Goal: Use online tool/utility: Utilize a website feature to perform a specific function

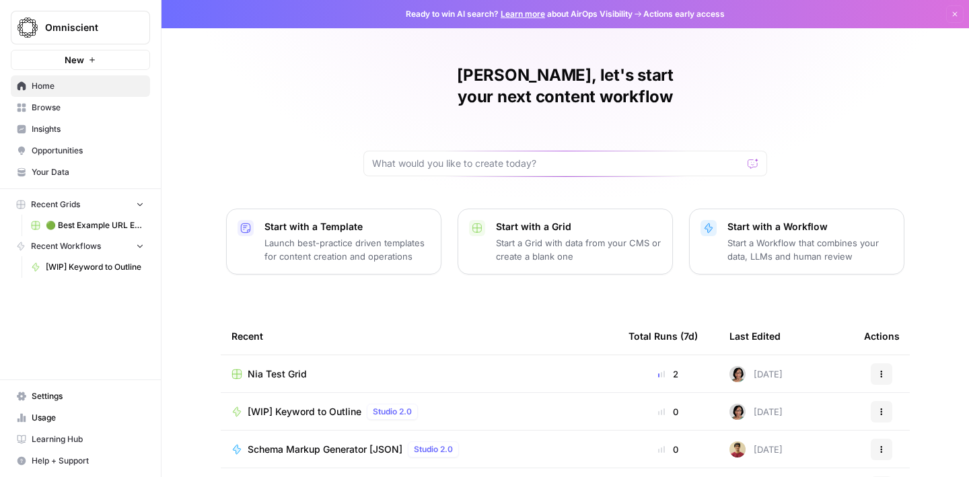
click at [102, 67] on button "New" at bounding box center [80, 60] width 139 height 20
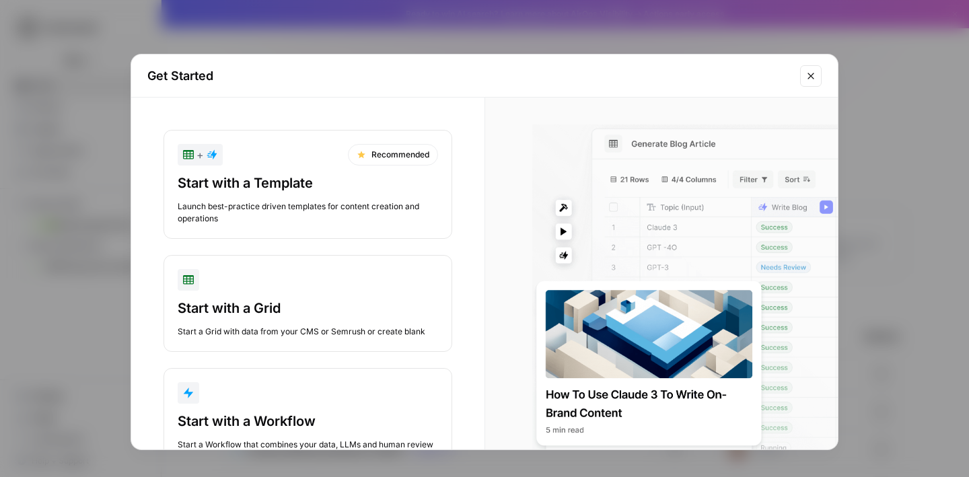
click at [817, 83] on button "Close modal" at bounding box center [811, 76] width 22 height 22
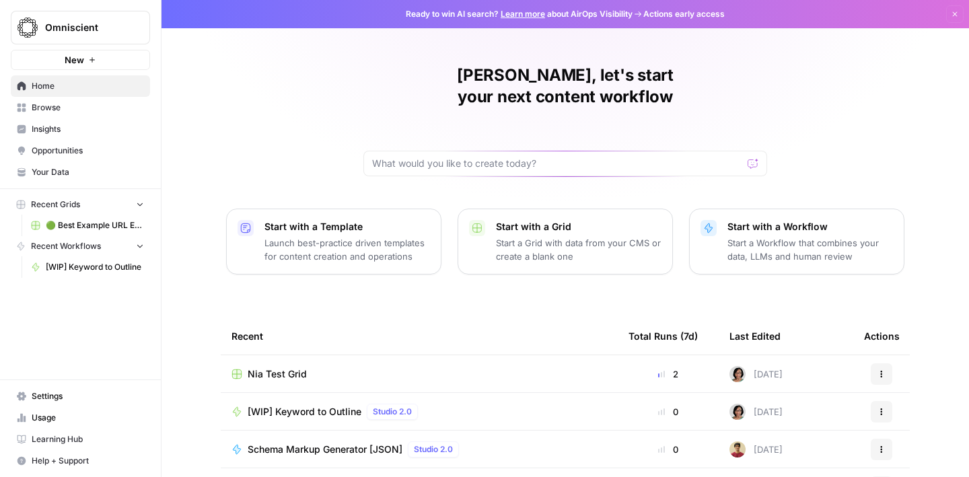
scroll to position [142, 0]
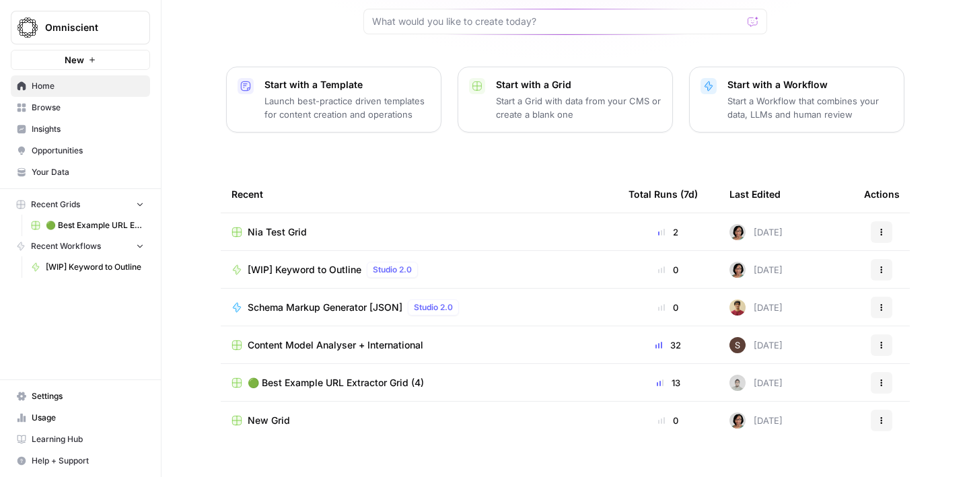
click at [65, 176] on span "Your Data" at bounding box center [88, 172] width 112 height 12
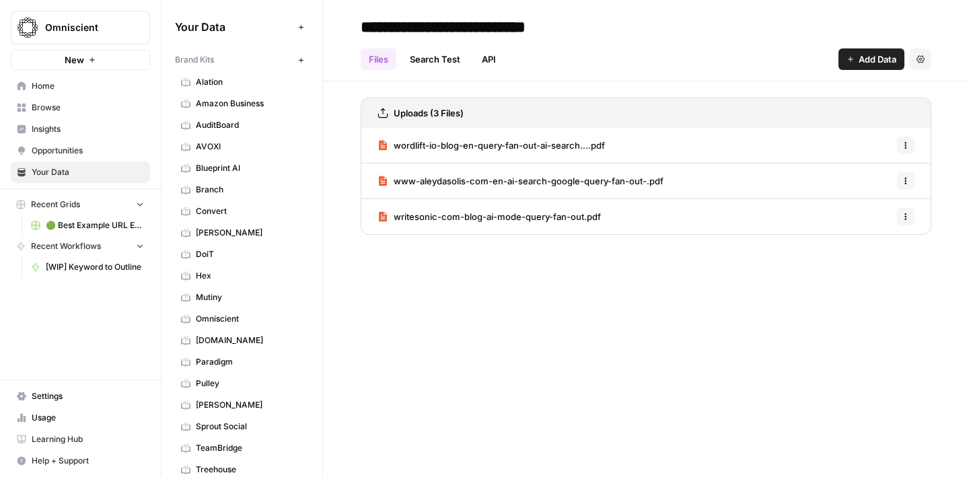
click at [55, 92] on link "Home" at bounding box center [80, 86] width 139 height 22
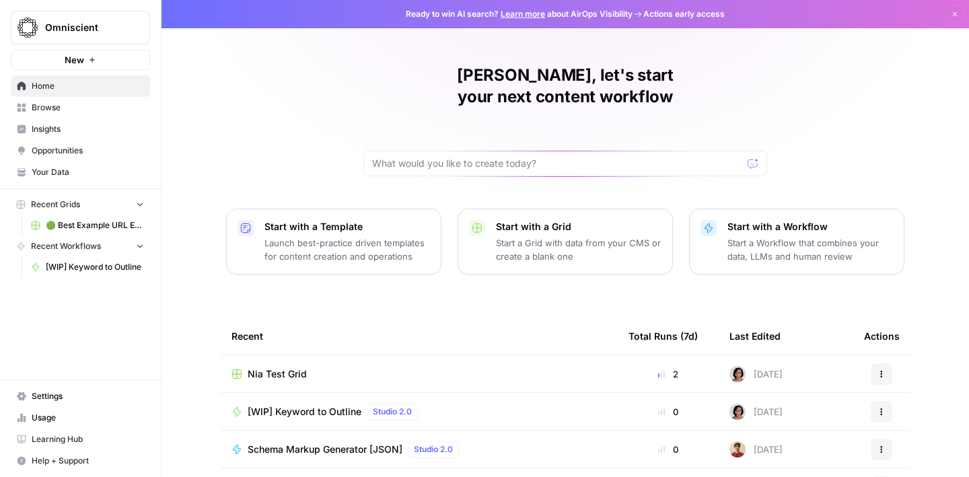
scroll to position [142, 0]
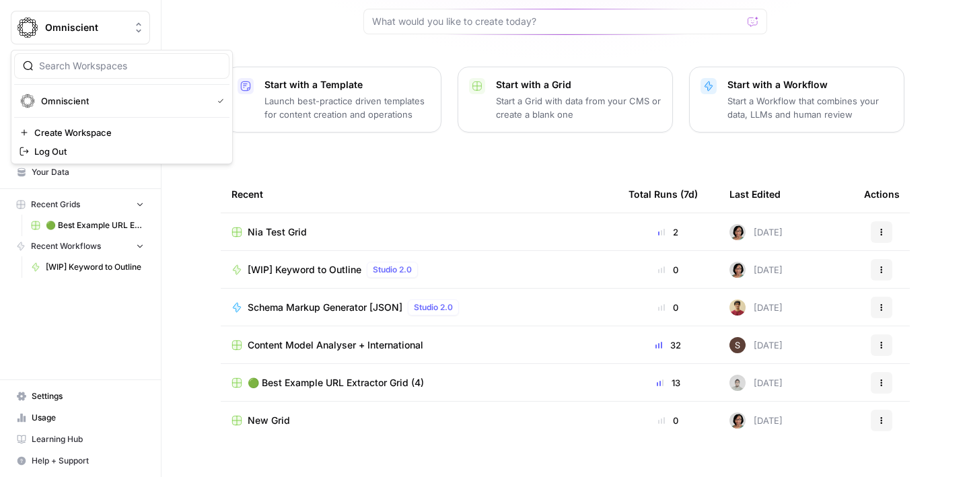
click at [93, 31] on span "Omniscient" at bounding box center [85, 27] width 81 height 13
click at [79, 330] on div "Omniscient New Home Browse Insights Opportunities Your Data Recent Grids 🟢 Best…" at bounding box center [80, 238] width 161 height 477
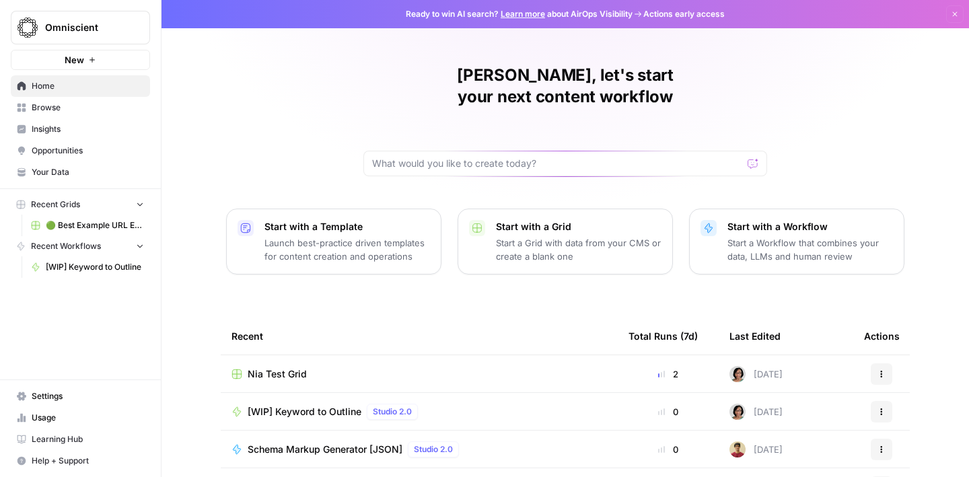
click at [754, 157] on div at bounding box center [753, 163] width 11 height 13
click at [135, 28] on icon "Workspace: Omniscient" at bounding box center [138, 27] width 13 height 13
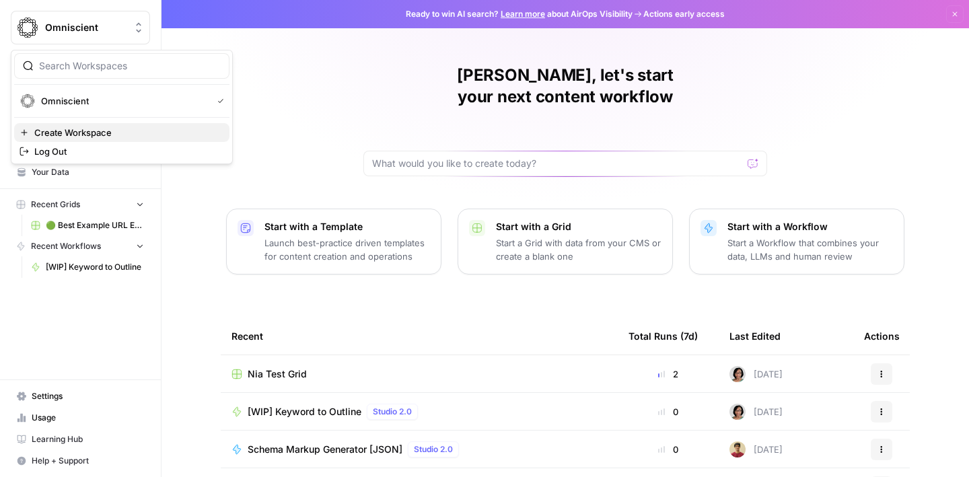
click at [108, 133] on span "Create Workspace" at bounding box center [126, 132] width 184 height 13
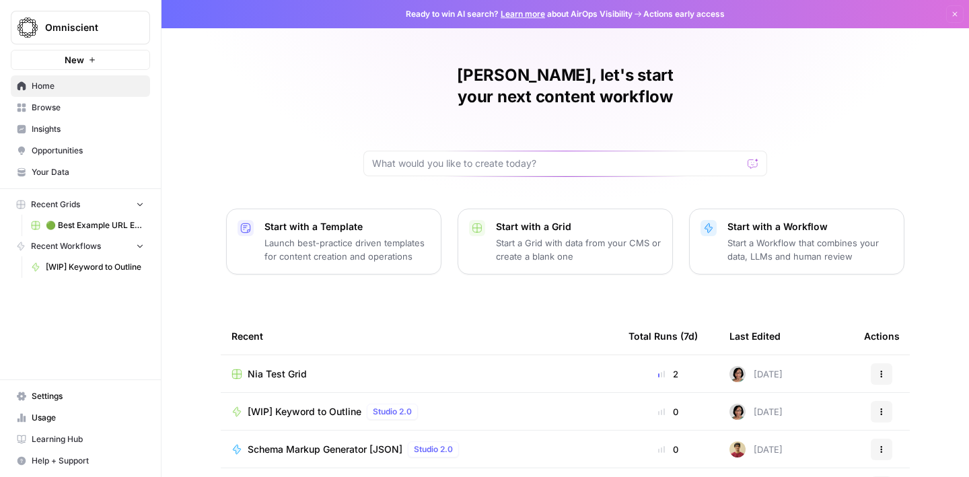
click at [73, 107] on span "Browse" at bounding box center [88, 108] width 112 height 12
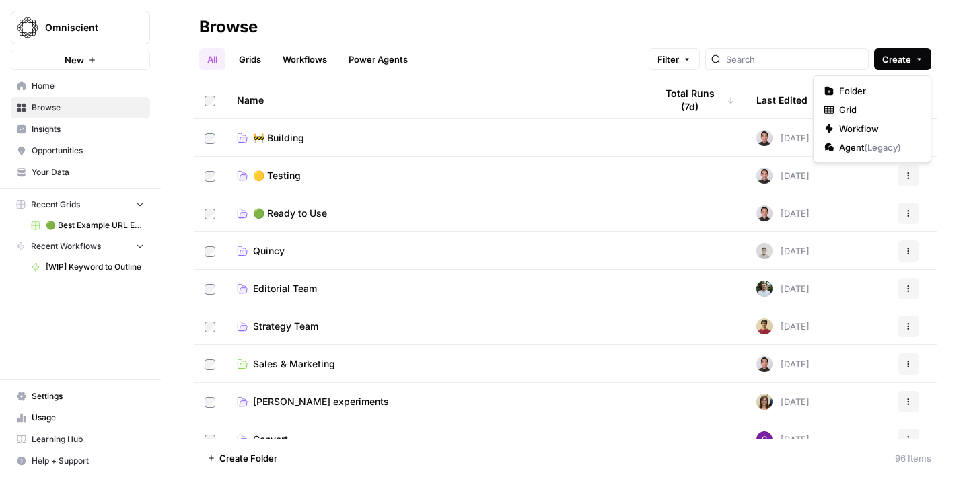
click at [907, 63] on span "Create" at bounding box center [897, 59] width 29 height 13
click at [895, 91] on span "Folder" at bounding box center [877, 90] width 75 height 13
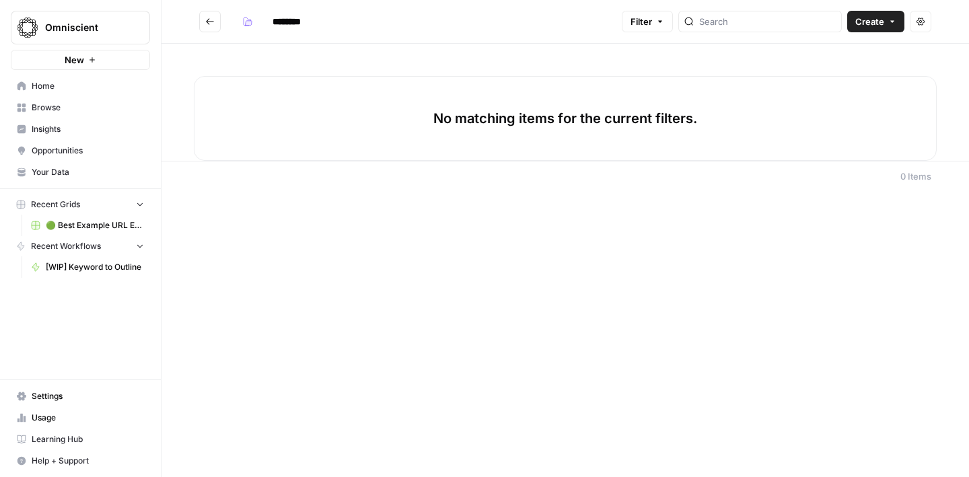
drag, startPoint x: 331, startPoint y: 22, endPoint x: 254, endPoint y: 21, distance: 77.4
click at [254, 21] on div "********" at bounding box center [289, 22] width 105 height 22
type input "**********"
click at [892, 25] on icon "button" at bounding box center [893, 22] width 8 height 8
click at [413, 26] on div "**********" at bounding box center [427, 22] width 380 height 22
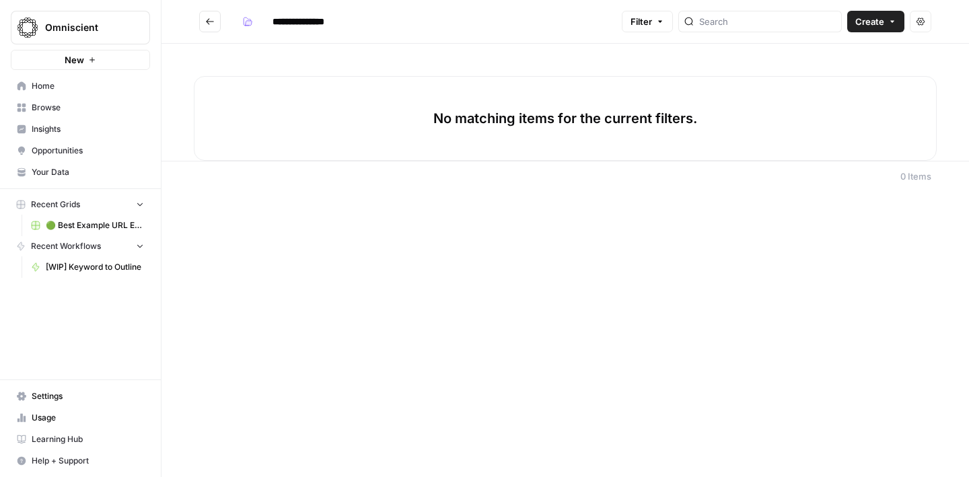
click at [345, 32] on input "**********" at bounding box center [314, 22] width 94 height 22
click at [519, 119] on p "No matching items for the current filters." at bounding box center [566, 118] width 264 height 19
click at [894, 18] on icon "button" at bounding box center [893, 22] width 8 height 8
click at [860, 57] on span "Grid" at bounding box center [850, 52] width 75 height 13
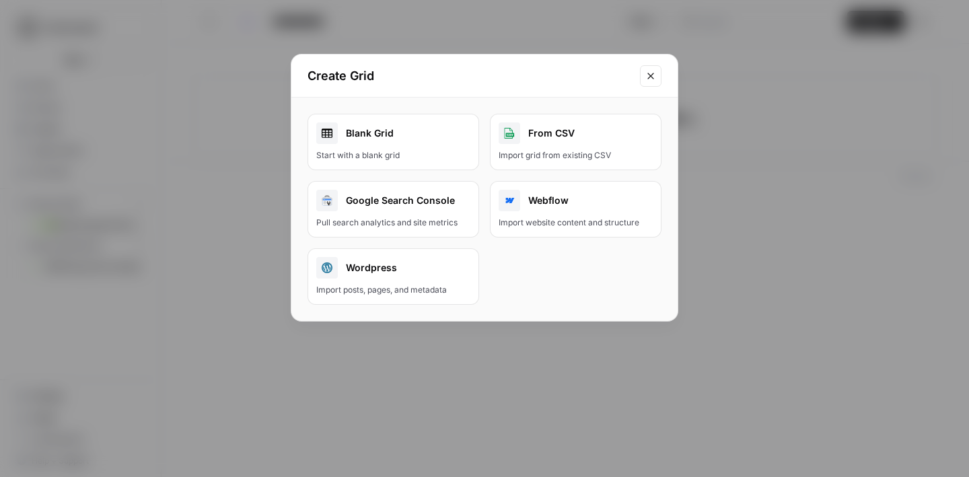
click at [434, 135] on div "Blank Grid" at bounding box center [393, 134] width 154 height 22
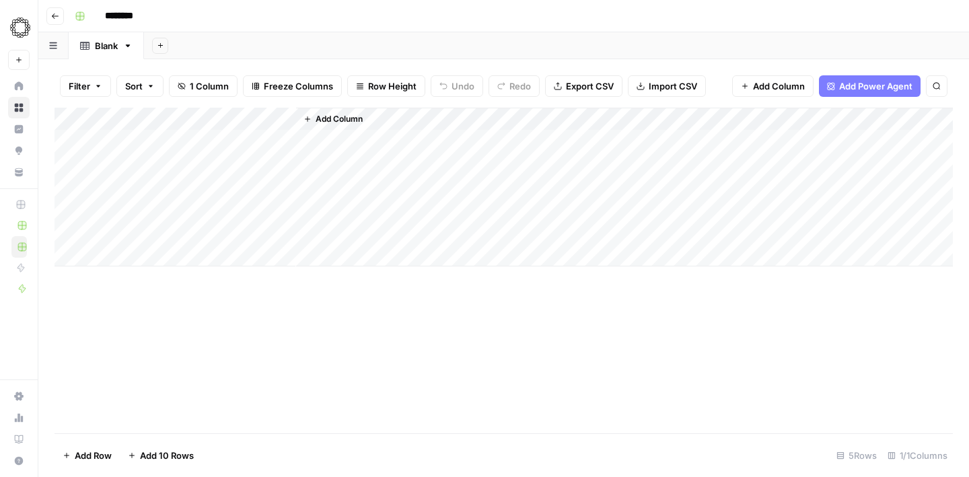
click at [197, 143] on div "Add Column" at bounding box center [504, 187] width 899 height 159
type textarea "*******"
click at [252, 283] on div "Add Column" at bounding box center [504, 271] width 899 height 326
click at [197, 127] on div "Add Column" at bounding box center [504, 187] width 899 height 159
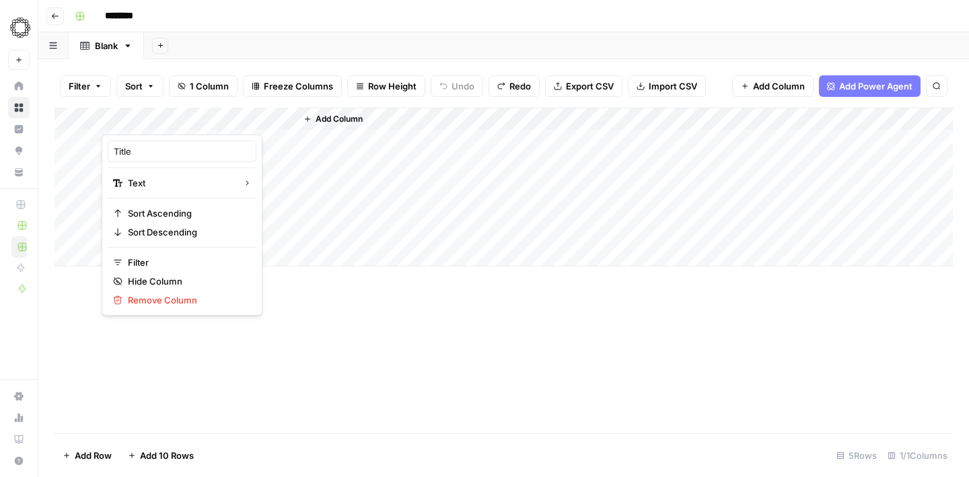
click at [214, 123] on div at bounding box center [199, 121] width 195 height 27
click at [156, 156] on input "Title" at bounding box center [182, 151] width 137 height 13
type input "T"
type input "Keyword"
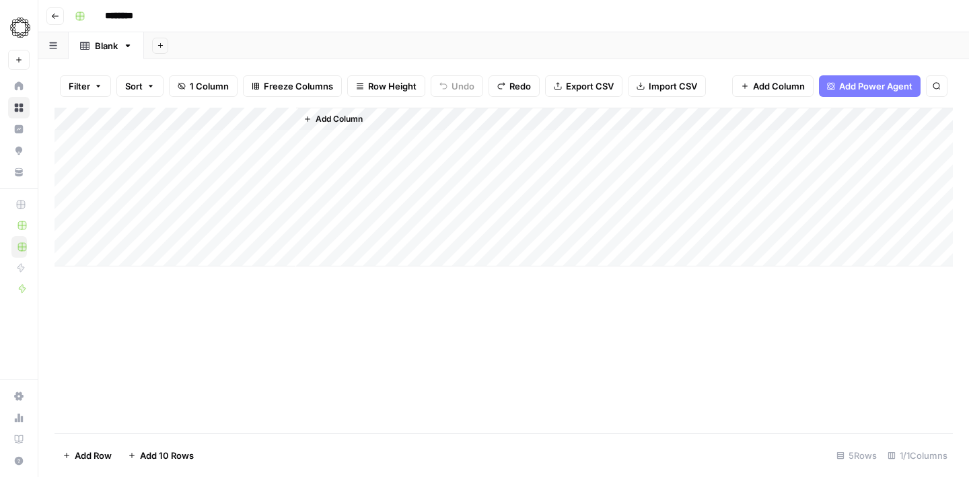
click at [252, 137] on div "Add Column" at bounding box center [504, 187] width 899 height 159
click at [141, 253] on div "Add Column" at bounding box center [504, 187] width 899 height 159
click at [141, 253] on div "Add Column" at bounding box center [504, 199] width 899 height 182
click at [135, 276] on div "Add Column" at bounding box center [504, 199] width 899 height 182
click at [138, 305] on div "Add Column" at bounding box center [504, 210] width 899 height 205
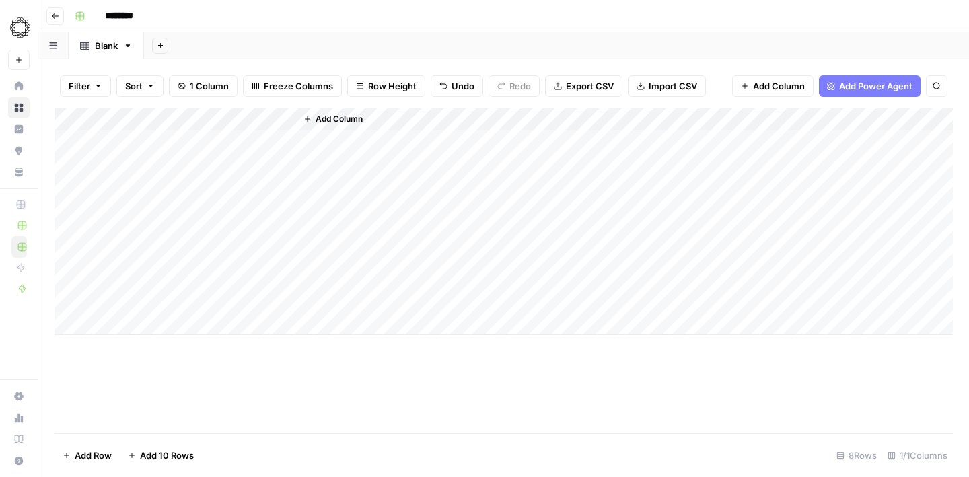
drag, startPoint x: 250, startPoint y: 138, endPoint x: 229, endPoint y: 294, distance: 157.6
click at [229, 294] on div "Add Column" at bounding box center [504, 222] width 899 height 228
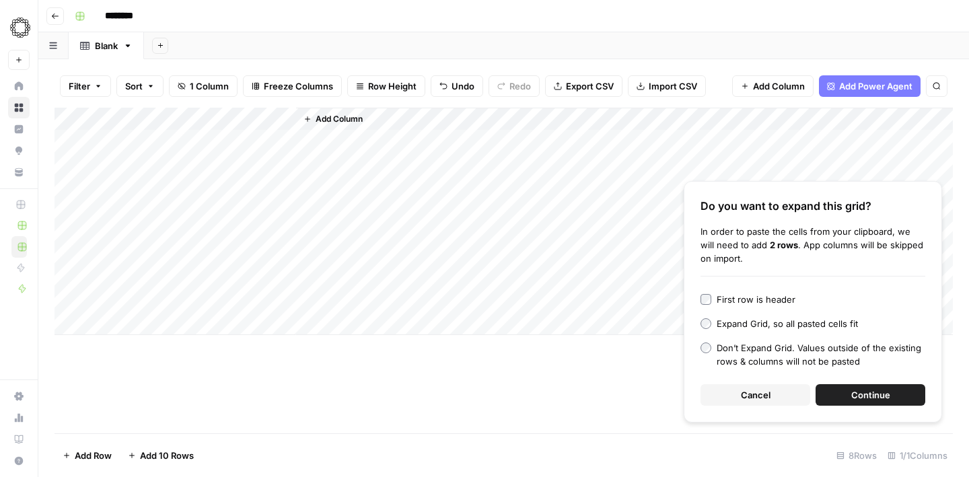
click at [719, 395] on button "Cancel" at bounding box center [756, 395] width 110 height 22
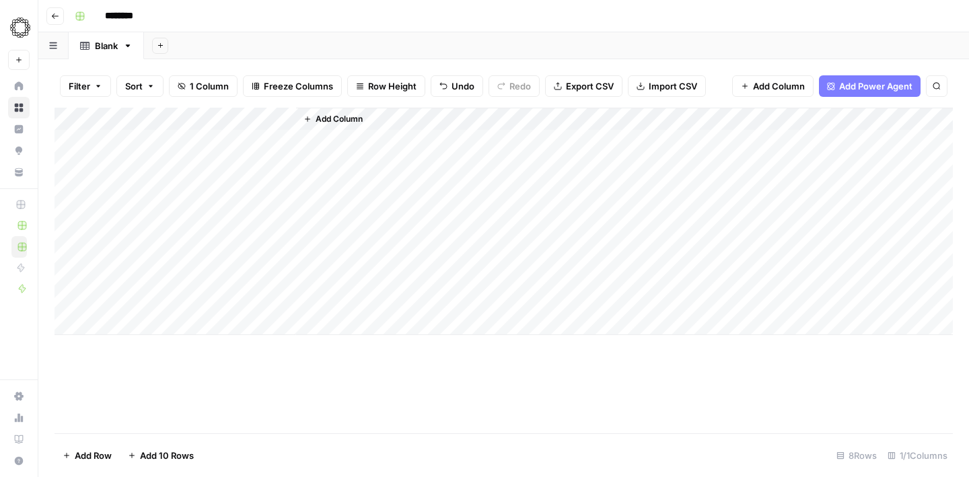
click at [151, 327] on div "Add Column" at bounding box center [504, 222] width 899 height 228
click at [141, 350] on div "Add Column" at bounding box center [504, 233] width 899 height 250
drag, startPoint x: 241, startPoint y: 141, endPoint x: 220, endPoint y: 339, distance: 198.4
click at [220, 339] on div "Add Column" at bounding box center [504, 244] width 899 height 273
click at [339, 115] on span "Add Column" at bounding box center [339, 119] width 47 height 12
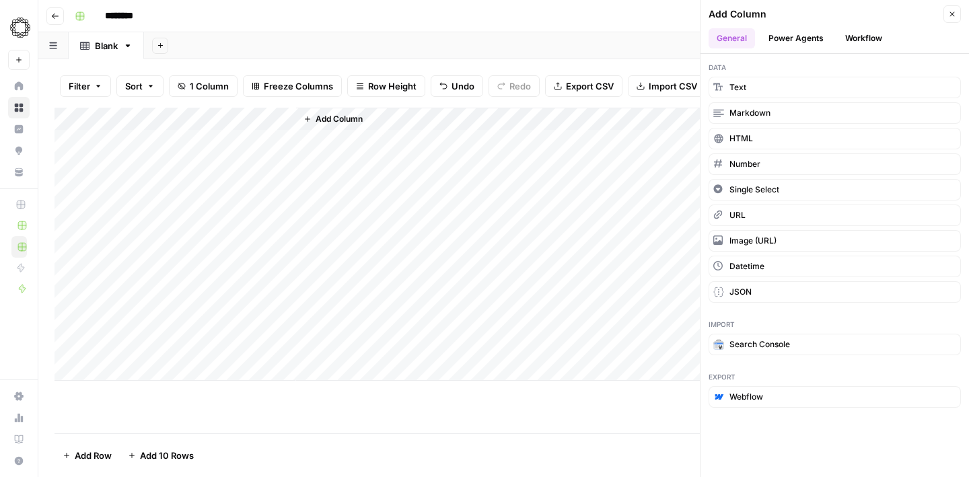
click at [863, 37] on button "Workflow" at bounding box center [863, 38] width 53 height 20
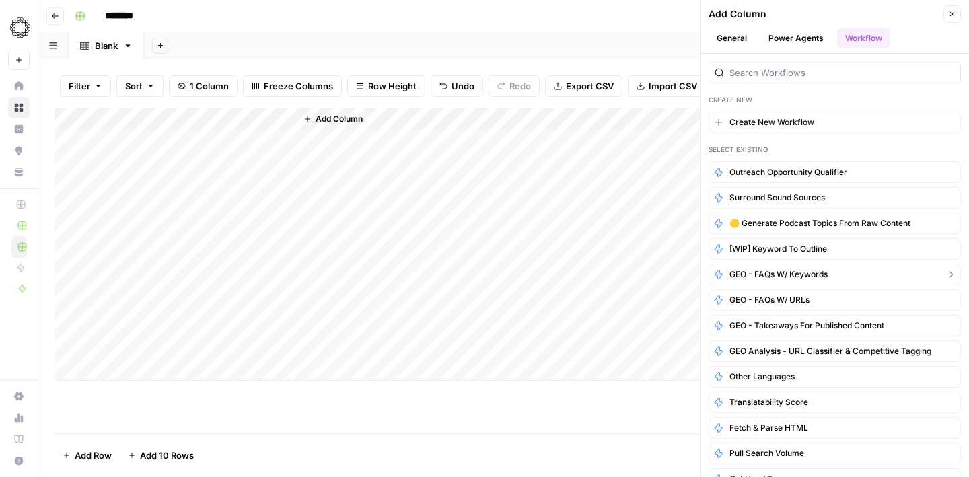
click at [815, 277] on span "GEO - FAQs w/ Keywords" at bounding box center [779, 275] width 98 height 12
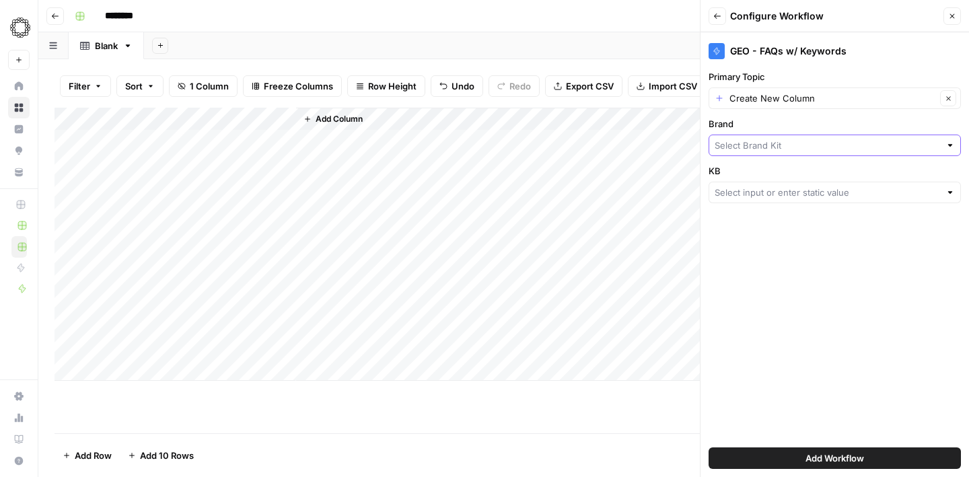
click at [757, 145] on input "Brand" at bounding box center [828, 145] width 226 height 13
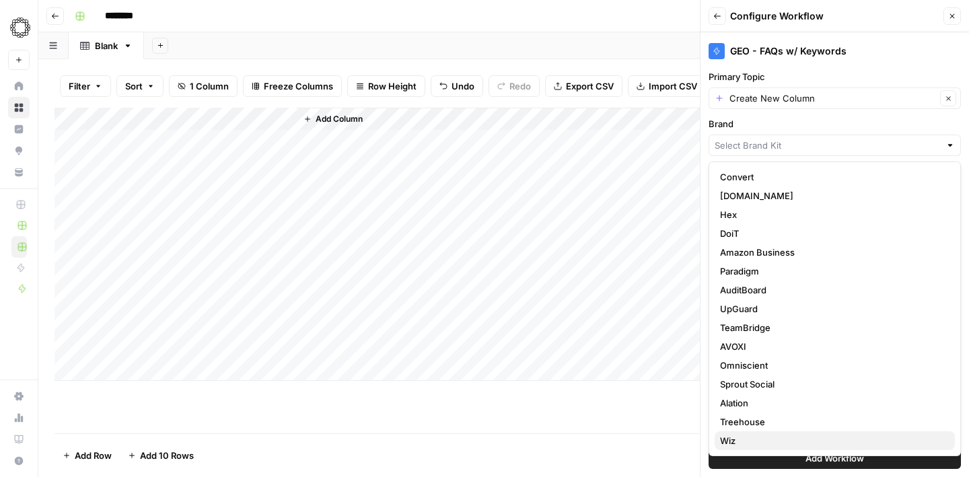
click at [737, 448] on button "Wiz" at bounding box center [835, 441] width 240 height 19
type input "Wiz"
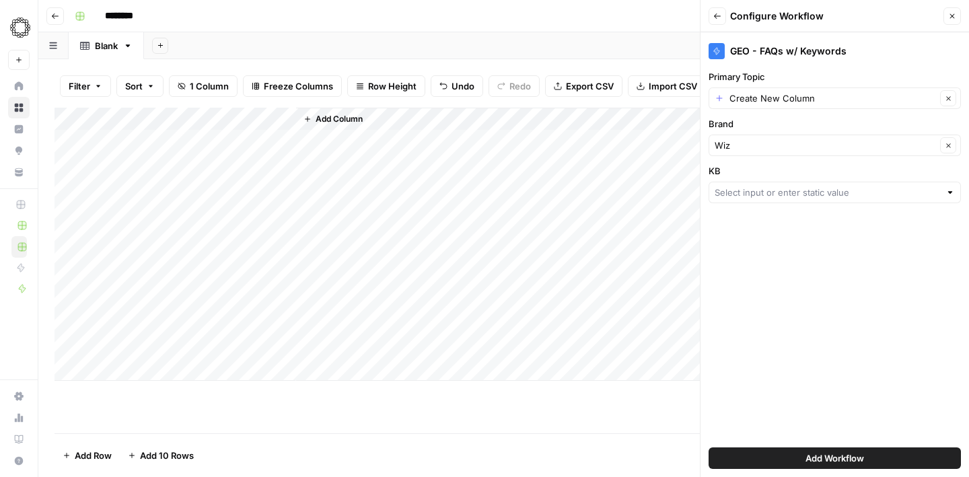
click at [823, 199] on div at bounding box center [835, 193] width 252 height 22
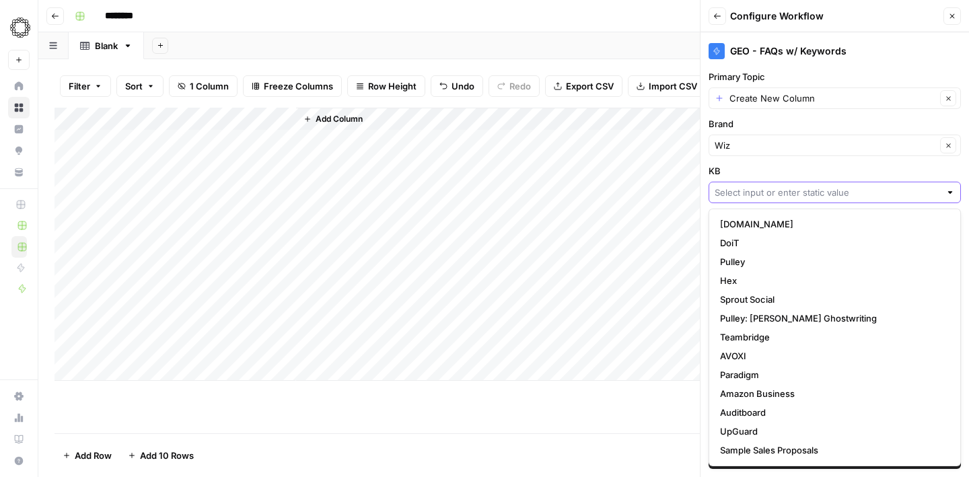
click at [796, 194] on input "KB" at bounding box center [828, 192] width 226 height 13
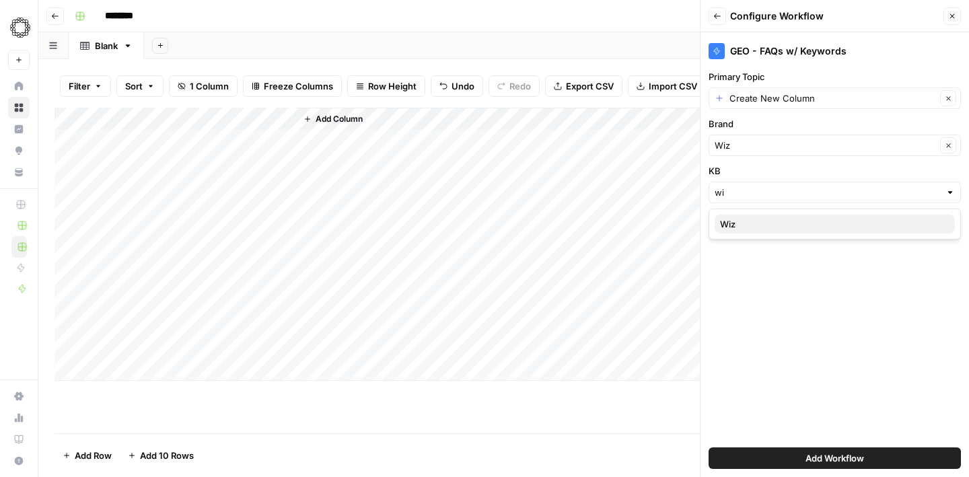
click at [767, 230] on span "Wiz" at bounding box center [832, 223] width 224 height 13
type input "Wiz"
click at [788, 460] on button "Add Workflow" at bounding box center [835, 459] width 252 height 22
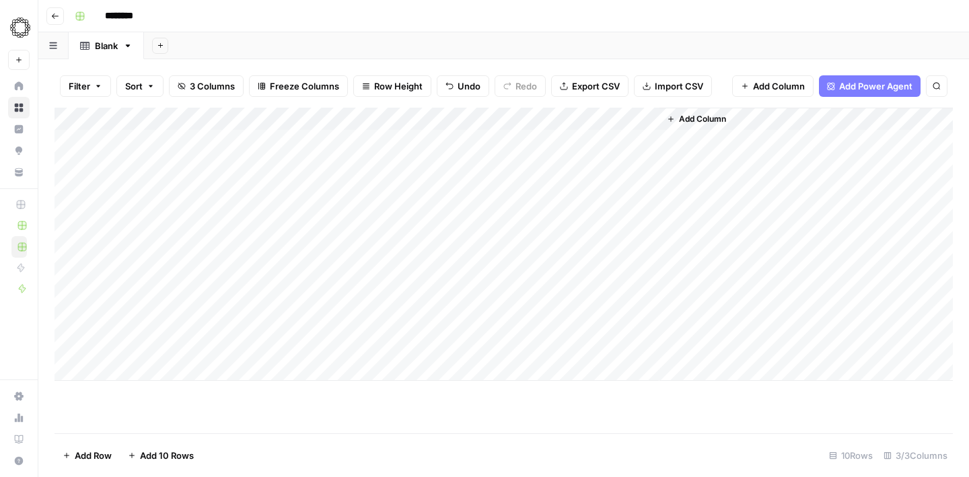
click at [481, 123] on div "Add Column" at bounding box center [504, 244] width 899 height 273
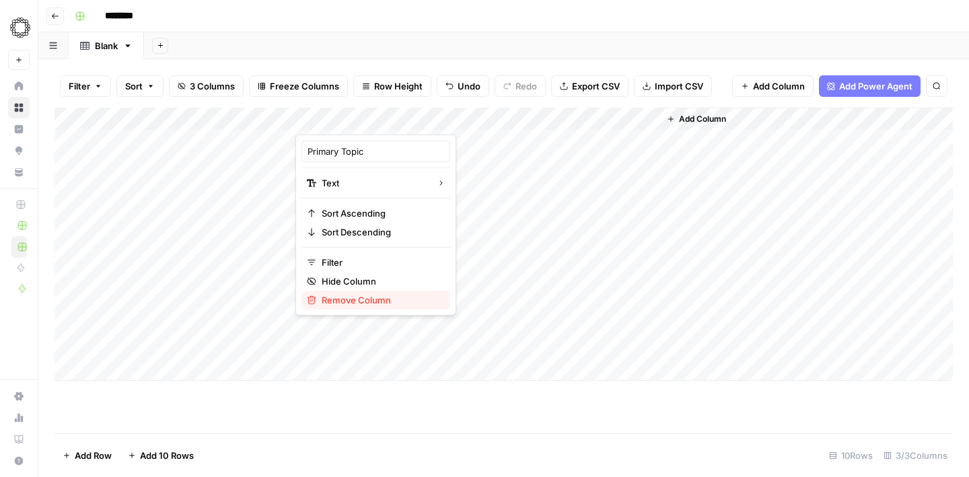
click at [364, 304] on span "Remove Column" at bounding box center [381, 300] width 118 height 13
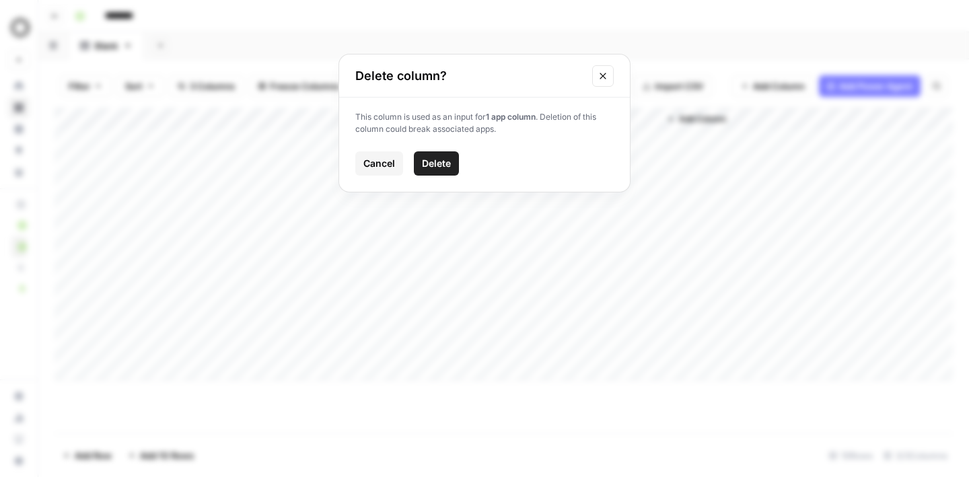
click at [432, 164] on span "Delete" at bounding box center [436, 163] width 29 height 13
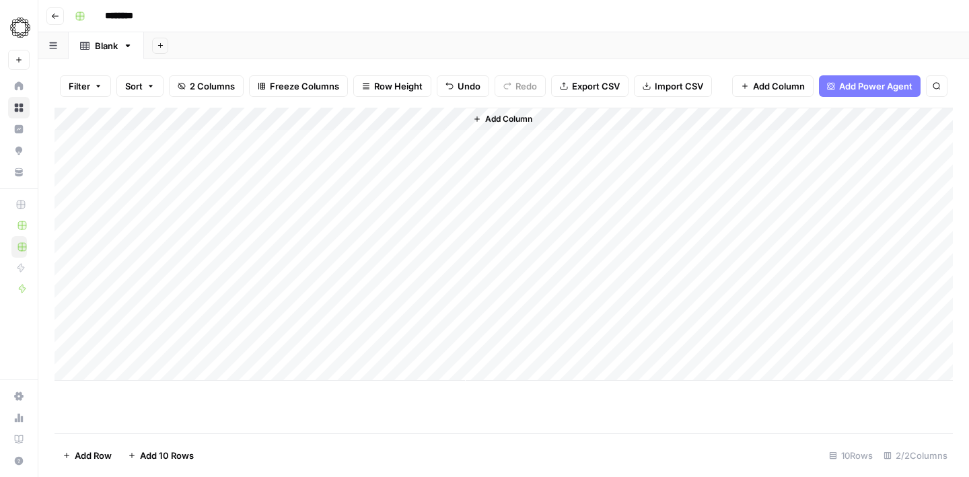
click at [456, 120] on div "Add Column" at bounding box center [504, 244] width 899 height 273
click at [449, 122] on div "Add Column" at bounding box center [504, 210] width 899 height 205
click at [436, 119] on div "Add Column" at bounding box center [504, 210] width 899 height 205
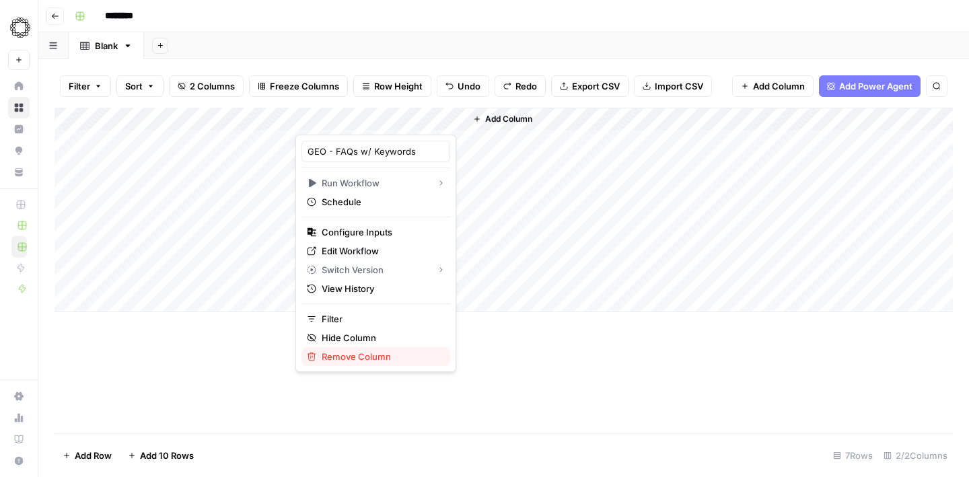
click at [347, 359] on span "Remove Column" at bounding box center [381, 356] width 118 height 13
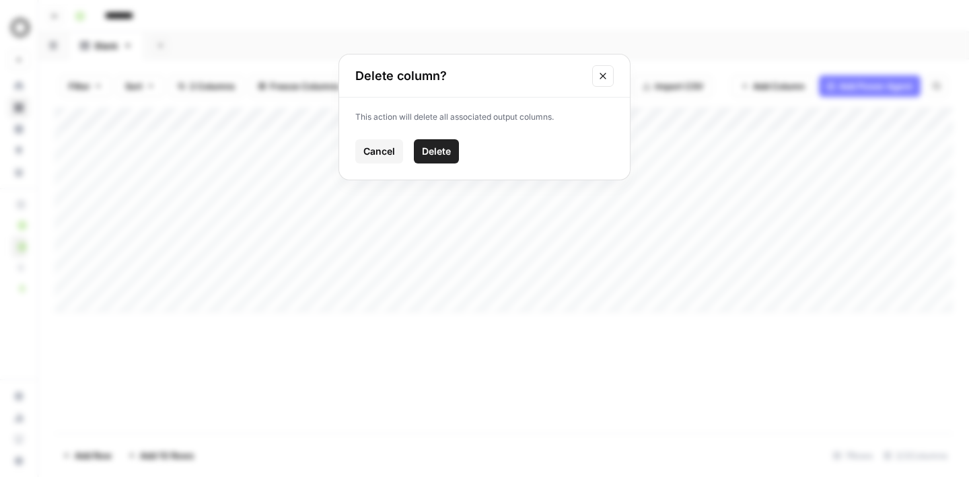
click at [440, 151] on span "Delete" at bounding box center [436, 151] width 29 height 13
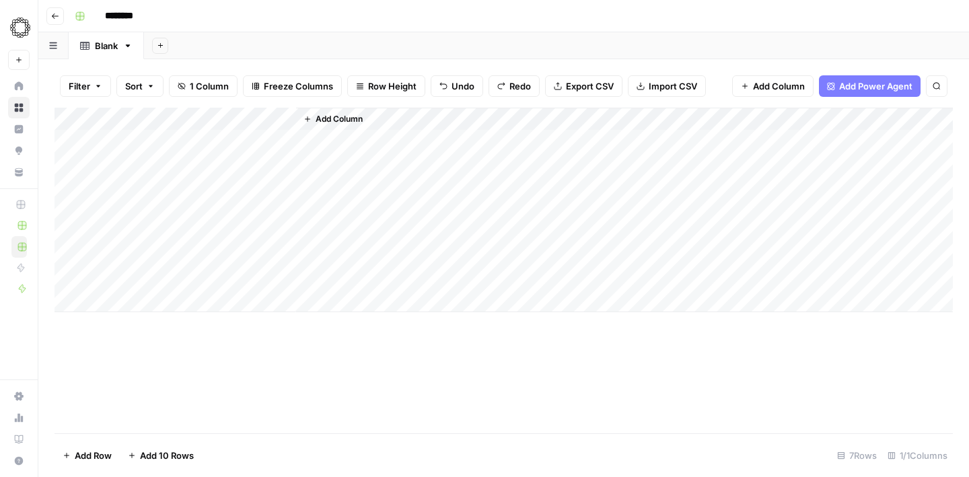
click at [141, 308] on div "Add Column" at bounding box center [504, 210] width 899 height 205
click at [141, 308] on textarea at bounding box center [208, 301] width 215 height 19
click at [136, 318] on div "Add Column" at bounding box center [504, 222] width 899 height 228
click at [131, 343] on div "Add Column" at bounding box center [504, 233] width 899 height 250
drag, startPoint x: 219, startPoint y: 143, endPoint x: 230, endPoint y: 350, distance: 207.6
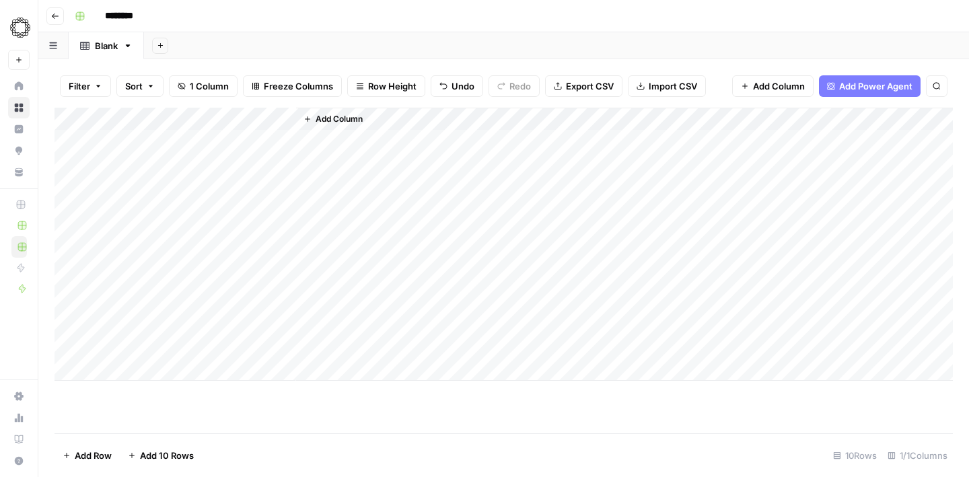
click at [230, 350] on div "Add Column" at bounding box center [504, 244] width 899 height 273
click at [320, 116] on span "Add Column" at bounding box center [339, 119] width 47 height 12
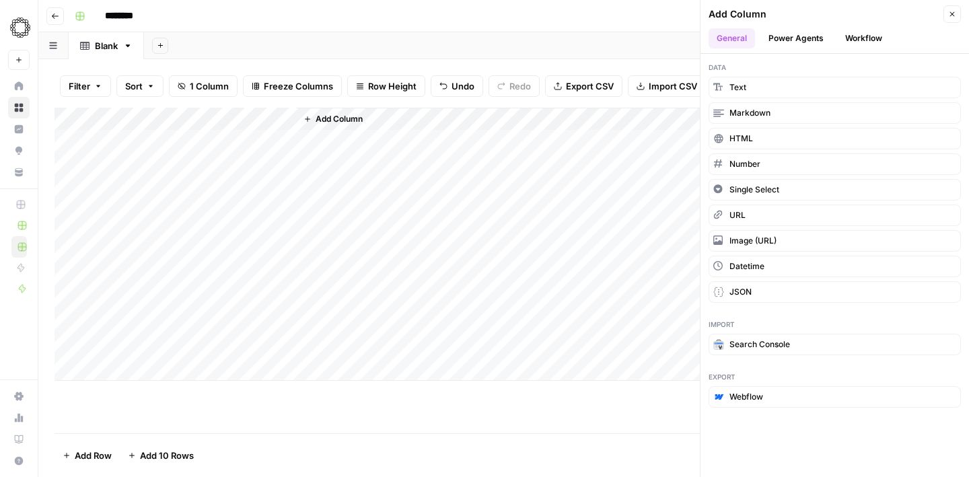
click at [873, 46] on button "Workflow" at bounding box center [863, 38] width 53 height 20
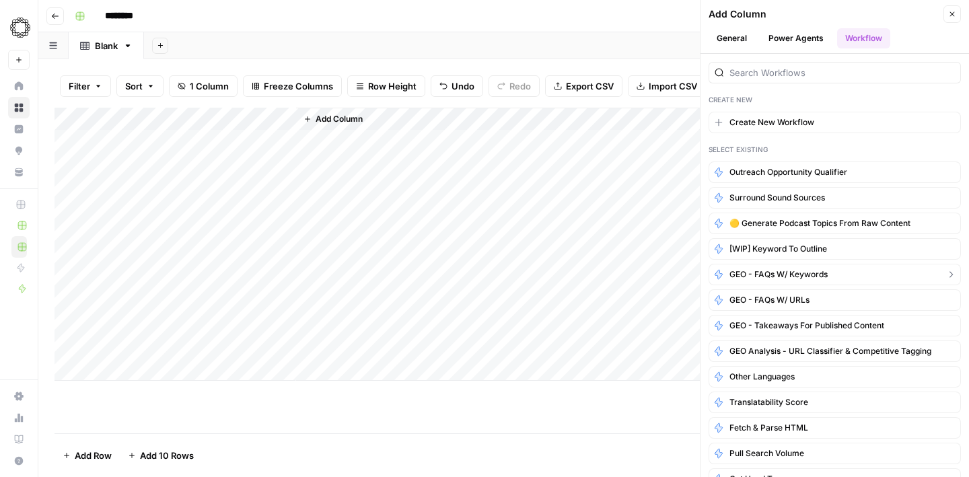
click at [807, 279] on span "GEO - FAQs w/ Keywords" at bounding box center [779, 275] width 98 height 12
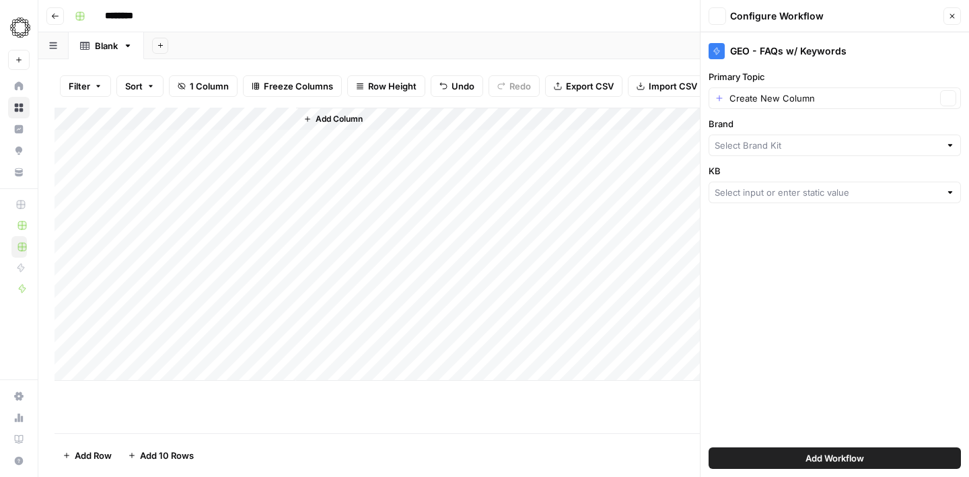
type input "Wiz"
click at [776, 158] on div "GEO - FAQs w/ Keywords Primary Topic Create New Column Clear Brand Wiz Clear KB…" at bounding box center [835, 254] width 269 height 445
click at [775, 153] on div "Wiz Clear" at bounding box center [835, 146] width 252 height 22
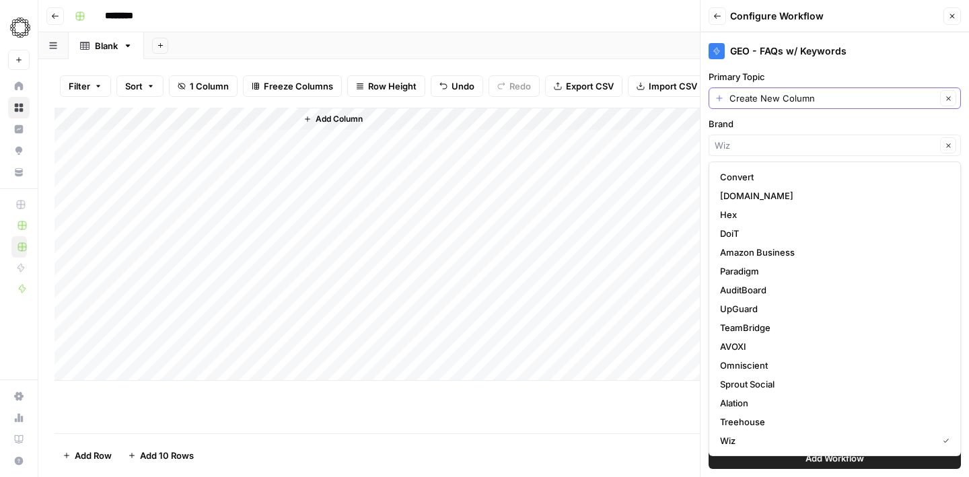
type input "Wiz"
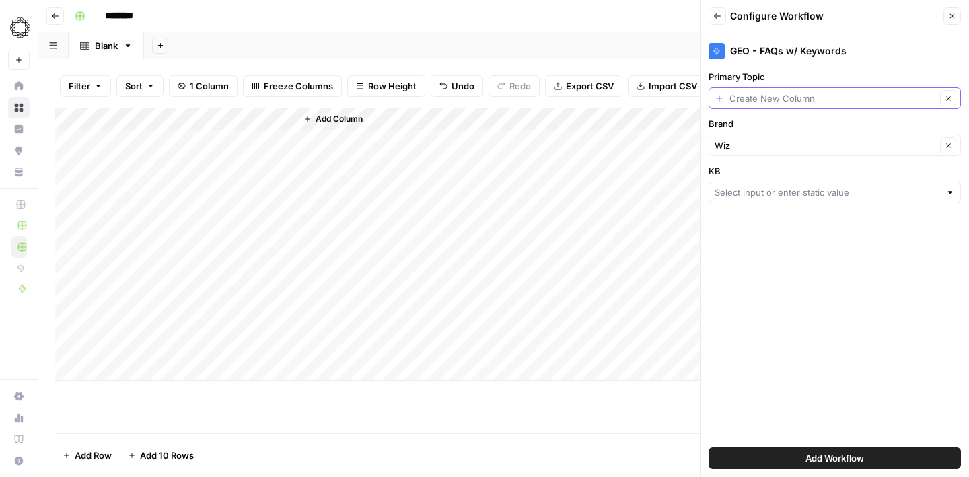
click at [776, 92] on input "Primary Topic" at bounding box center [833, 98] width 207 height 13
type input "Create New Column"
click at [788, 83] on div "Primary Topic Create New Column Clear" at bounding box center [835, 89] width 252 height 39
click at [727, 156] on div "Wiz Clear" at bounding box center [835, 146] width 252 height 22
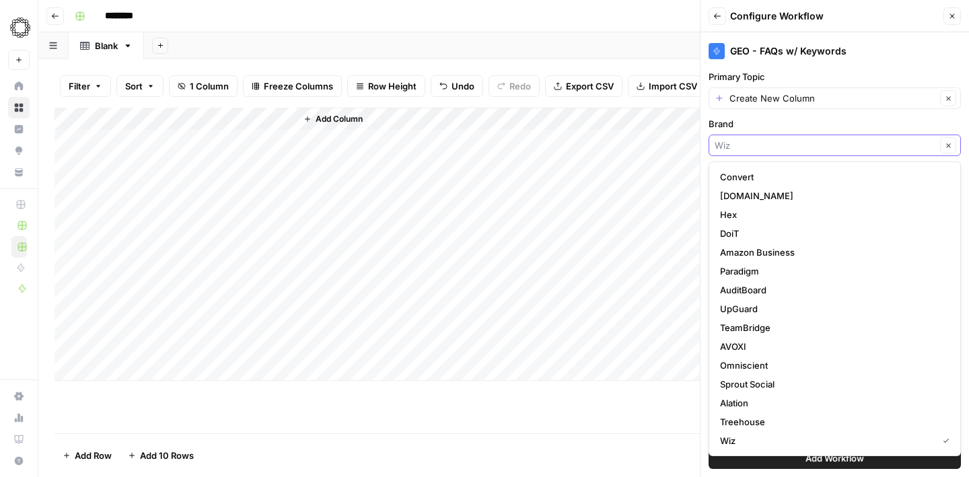
click at [745, 150] on input "Brand" at bounding box center [825, 145] width 221 height 13
click at [739, 438] on span "Wiz" at bounding box center [826, 440] width 212 height 13
type input "Wiz"
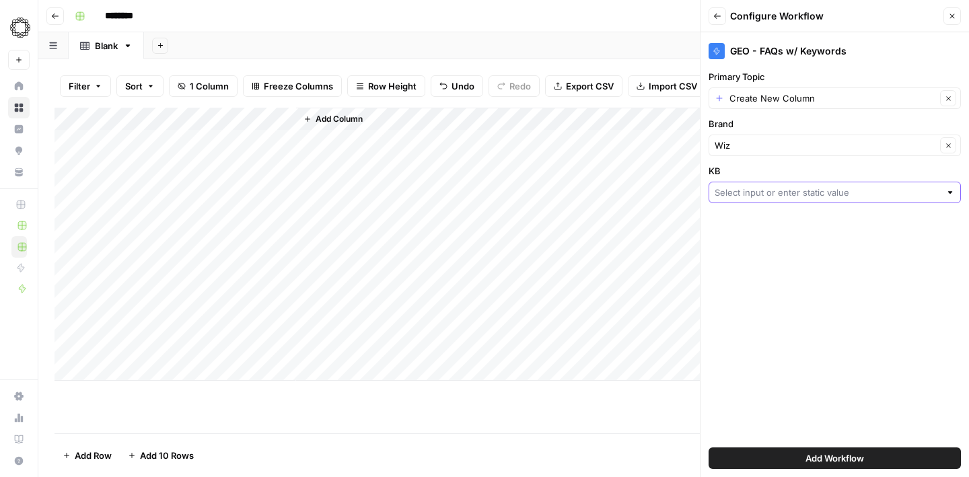
click at [788, 191] on input "KB" at bounding box center [828, 192] width 226 height 13
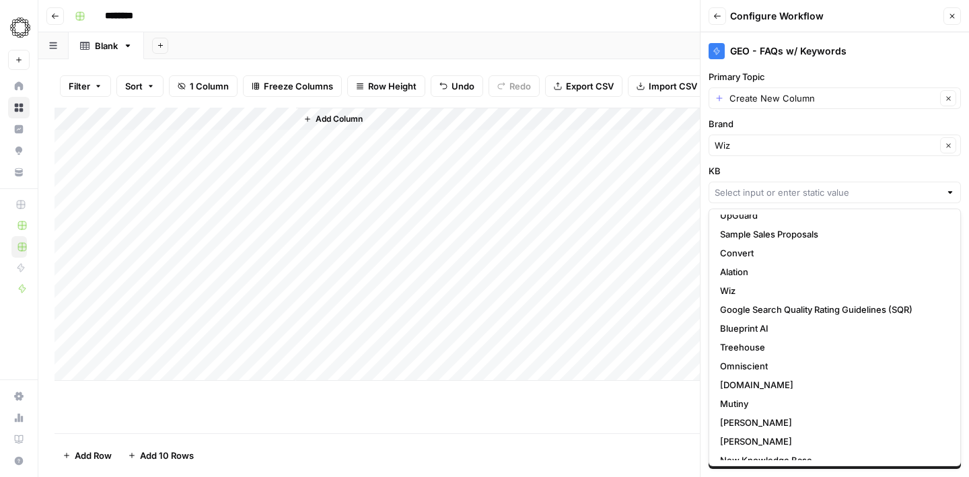
scroll to position [282, 0]
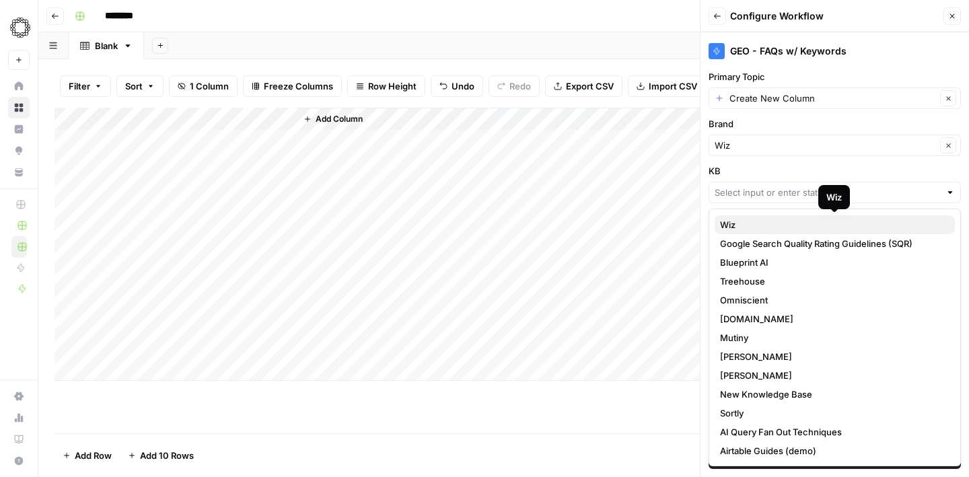
click at [769, 230] on span "Wiz" at bounding box center [832, 224] width 224 height 13
type input "Wiz"
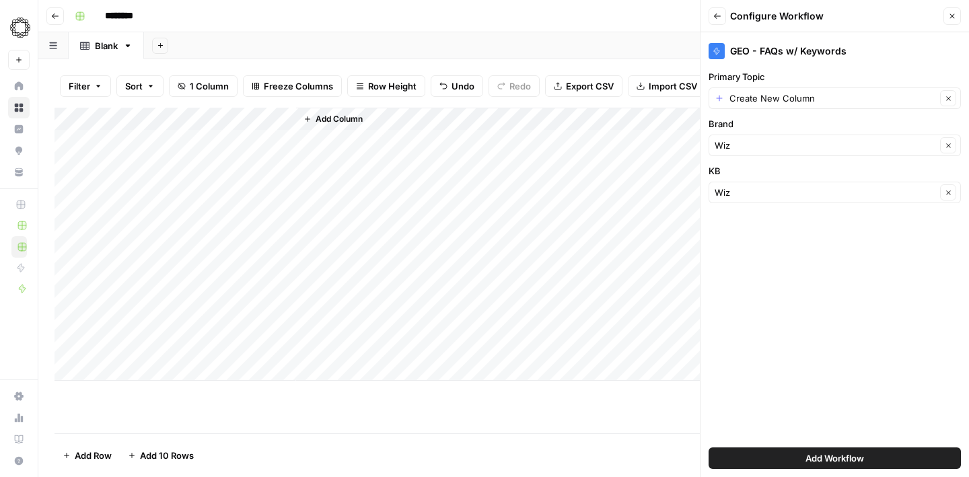
click at [796, 456] on button "Add Workflow" at bounding box center [835, 459] width 252 height 22
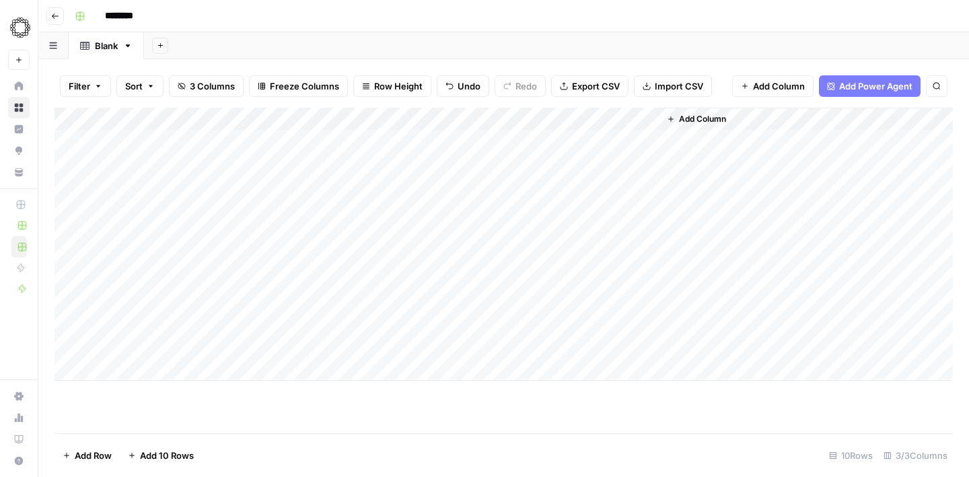
click at [358, 400] on div "Add Column" at bounding box center [504, 271] width 899 height 326
drag, startPoint x: 409, startPoint y: 116, endPoint x: 676, endPoint y: 138, distance: 267.5
click at [676, 138] on div "Add Column" at bounding box center [504, 244] width 899 height 273
click at [453, 118] on div "Add Column" at bounding box center [504, 244] width 899 height 273
click at [471, 148] on span "All Rows" at bounding box center [501, 149] width 85 height 13
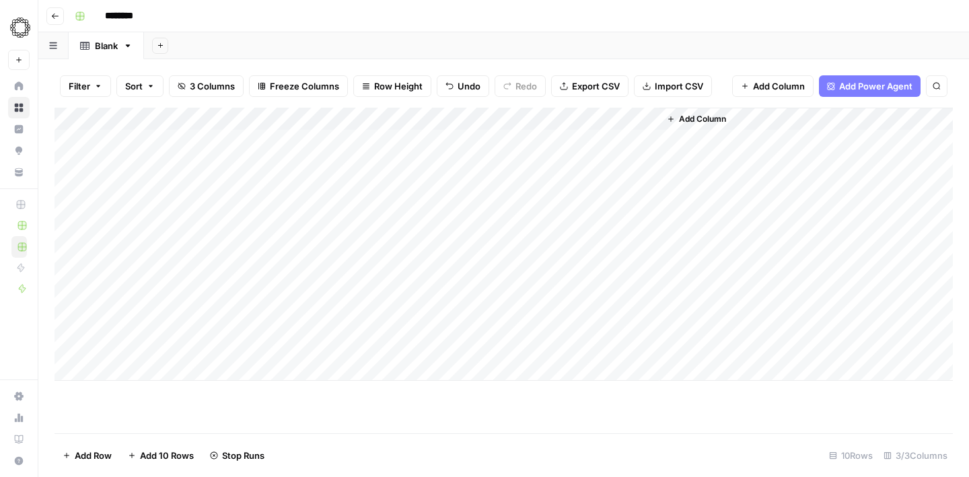
click at [380, 149] on div "Add Column" at bounding box center [504, 244] width 899 height 273
click at [439, 120] on div "Add Column" at bounding box center [504, 244] width 899 height 273
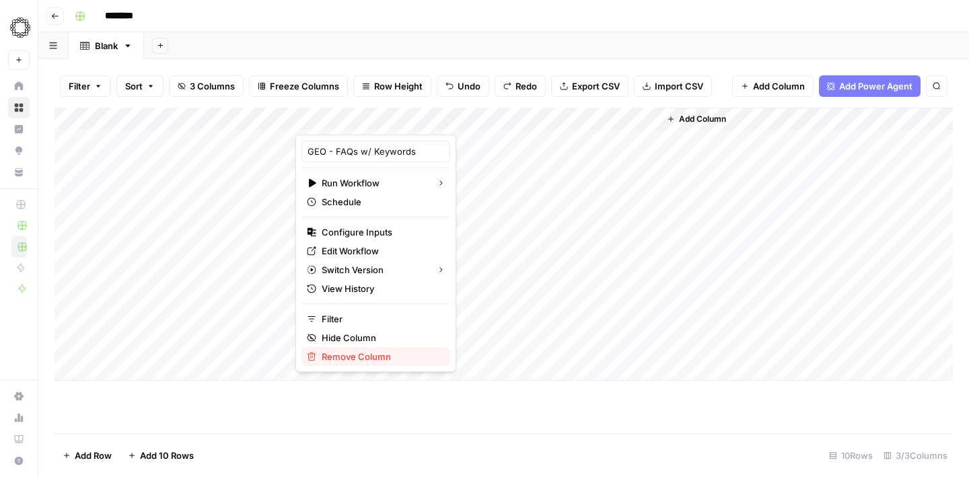
click at [383, 363] on span "Remove Column" at bounding box center [381, 356] width 118 height 13
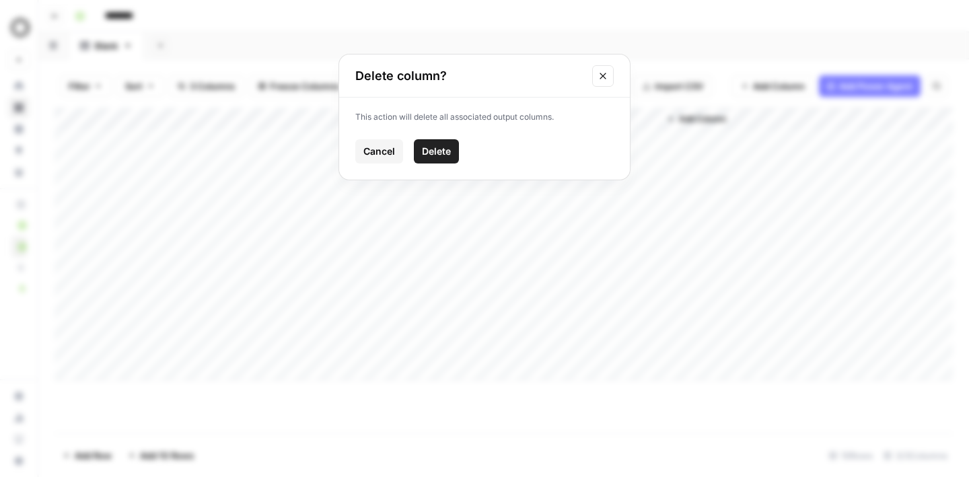
click at [453, 149] on button "Delete" at bounding box center [436, 151] width 45 height 24
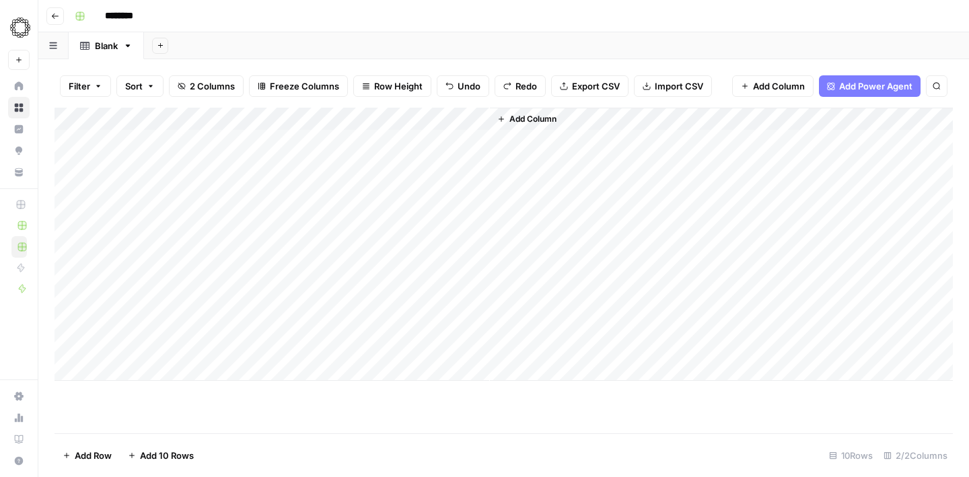
click at [410, 121] on div "Add Column" at bounding box center [504, 244] width 899 height 273
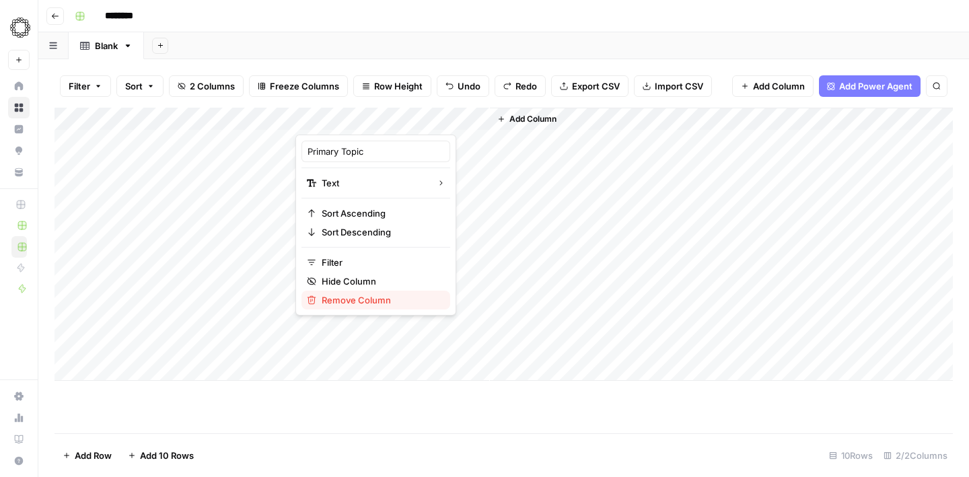
click at [364, 303] on span "Remove Column" at bounding box center [381, 300] width 118 height 13
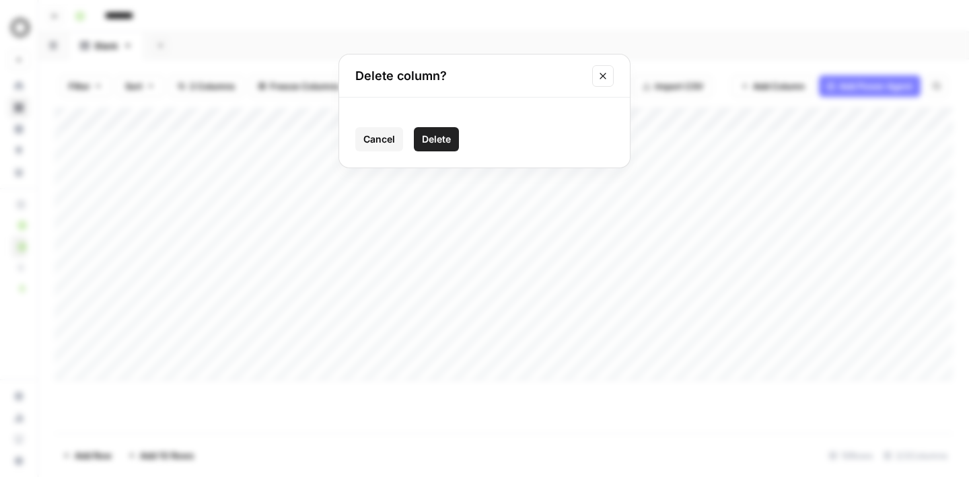
click at [439, 138] on span "Delete" at bounding box center [436, 139] width 29 height 13
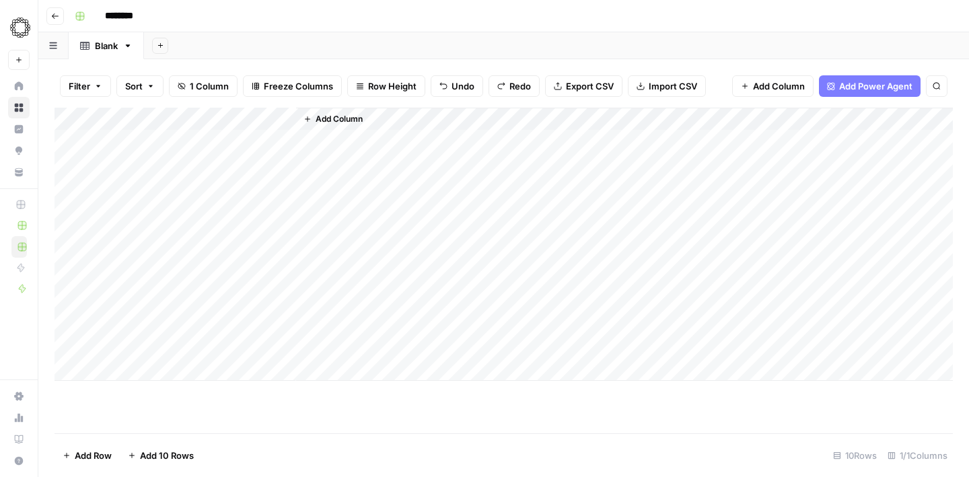
click at [190, 124] on div "Add Column" at bounding box center [504, 244] width 899 height 273
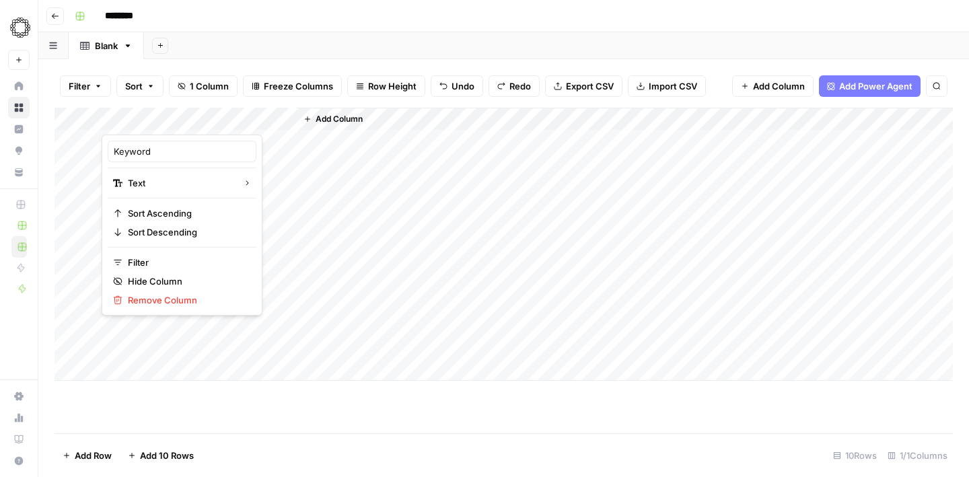
click at [330, 203] on div "Add Column" at bounding box center [624, 244] width 657 height 273
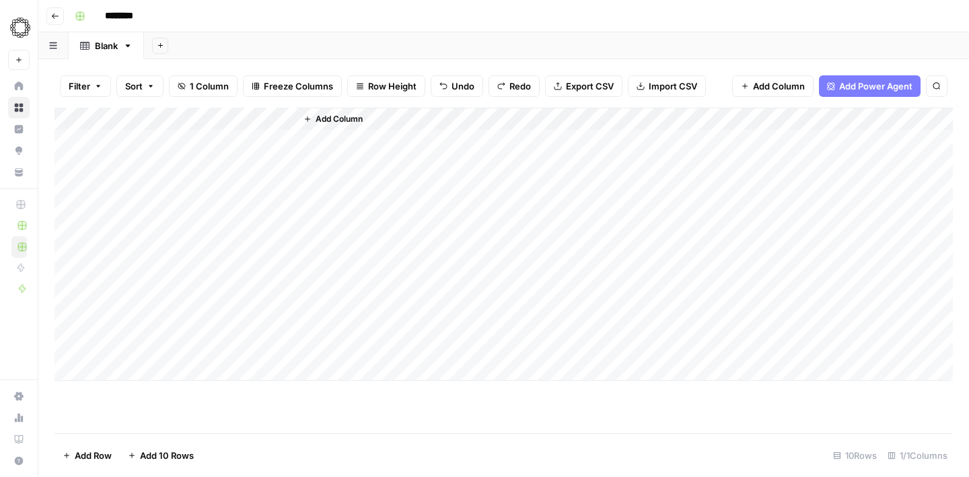
click at [327, 123] on span "Add Column" at bounding box center [339, 119] width 47 height 12
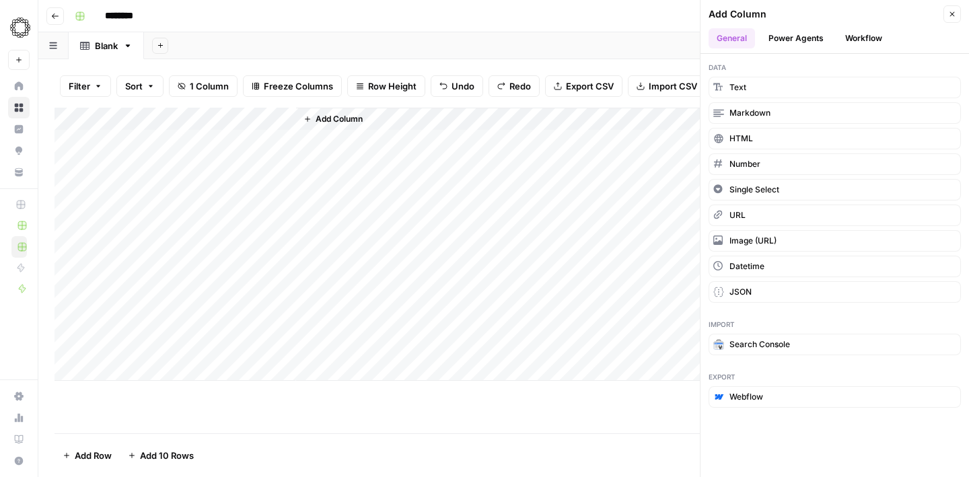
click at [349, 181] on div "Add Column" at bounding box center [624, 244] width 657 height 273
drag, startPoint x: 263, startPoint y: 145, endPoint x: 263, endPoint y: 348, distance: 203.3
click at [263, 348] on div "Add Column" at bounding box center [504, 244] width 899 height 273
click at [866, 40] on button "Workflow" at bounding box center [863, 38] width 53 height 20
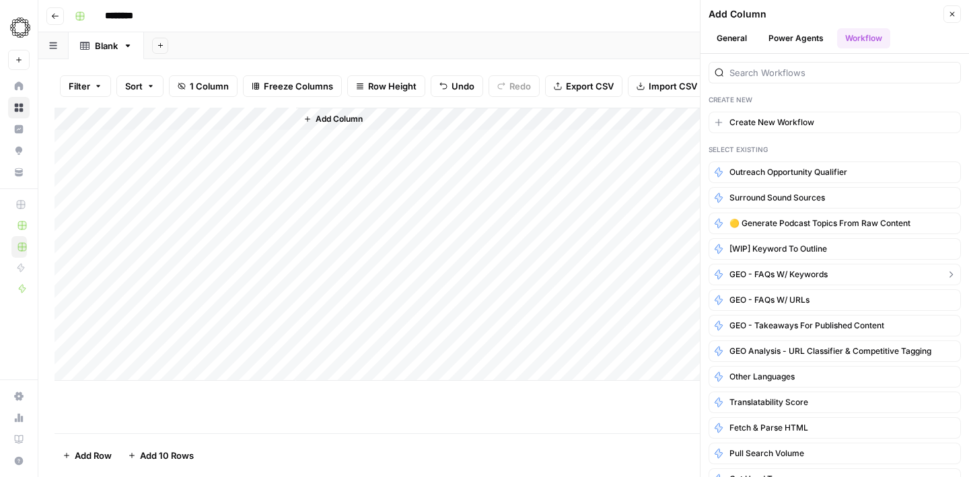
click at [792, 277] on span "GEO - FAQs w/ Keywords" at bounding box center [779, 275] width 98 height 12
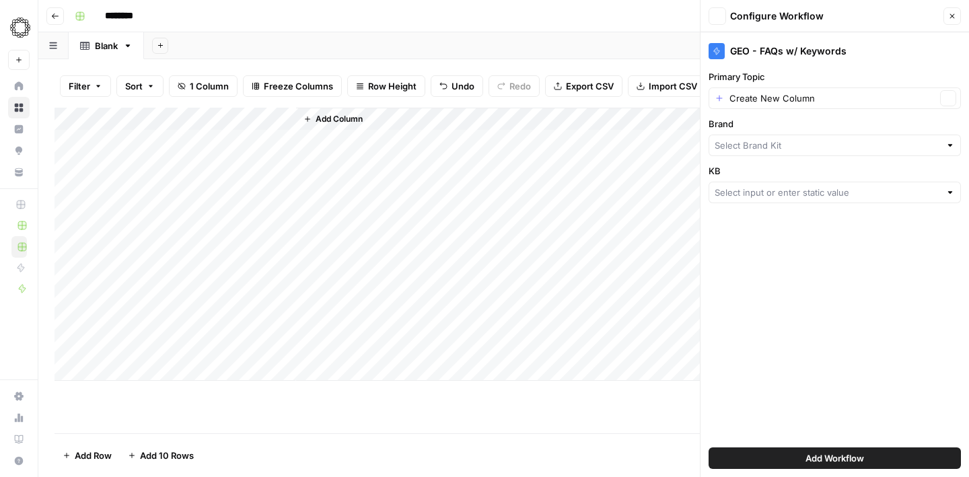
type input "Wiz"
click at [724, 100] on div "Create New Column Clear" at bounding box center [835, 99] width 252 height 22
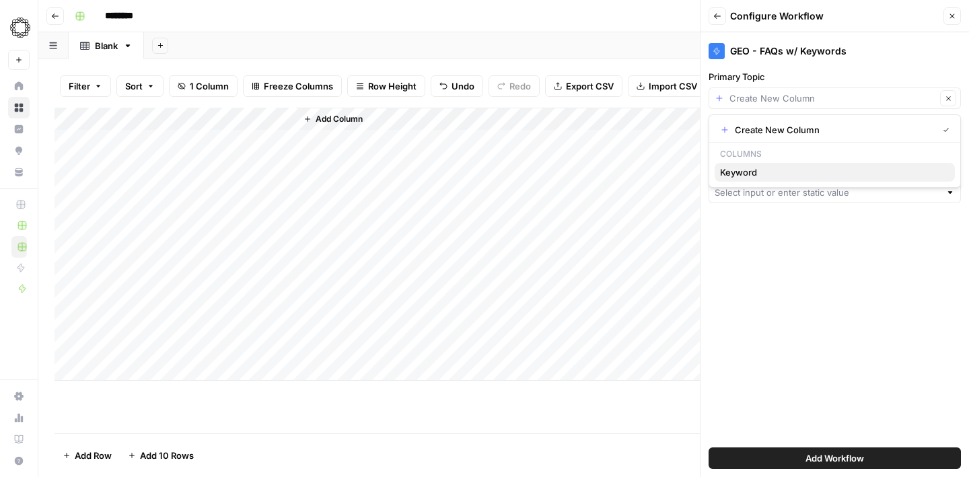
click at [747, 178] on span "Keyword" at bounding box center [832, 172] width 224 height 13
type input "Keyword"
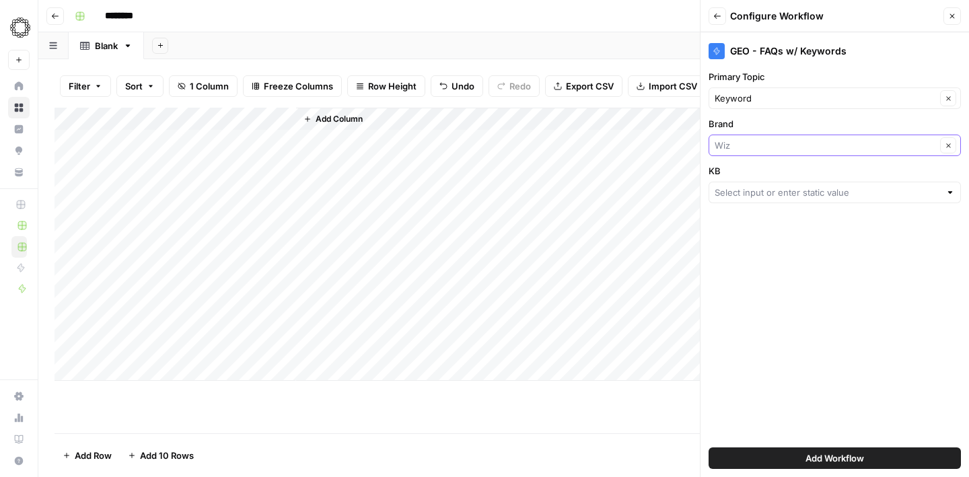
click at [769, 141] on input "Brand" at bounding box center [825, 145] width 221 height 13
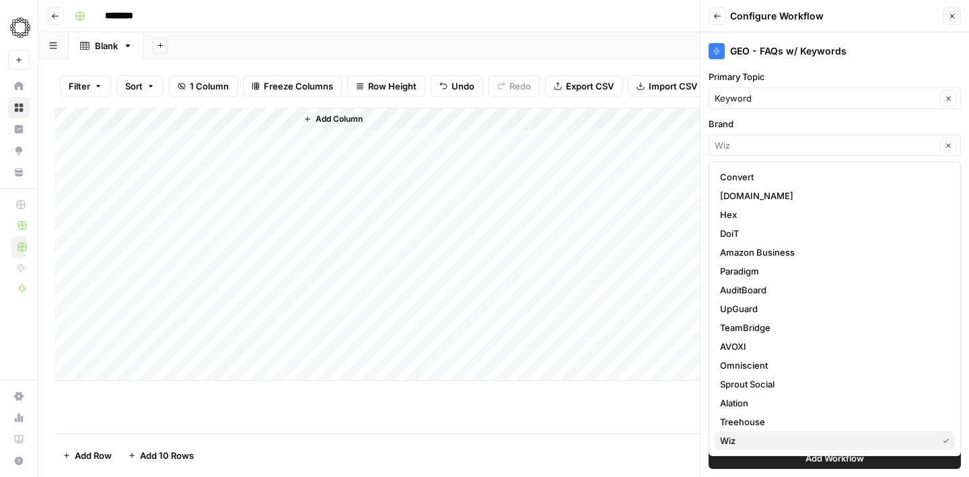
click at [757, 434] on button "Wiz" at bounding box center [835, 441] width 240 height 19
type input "Wiz"
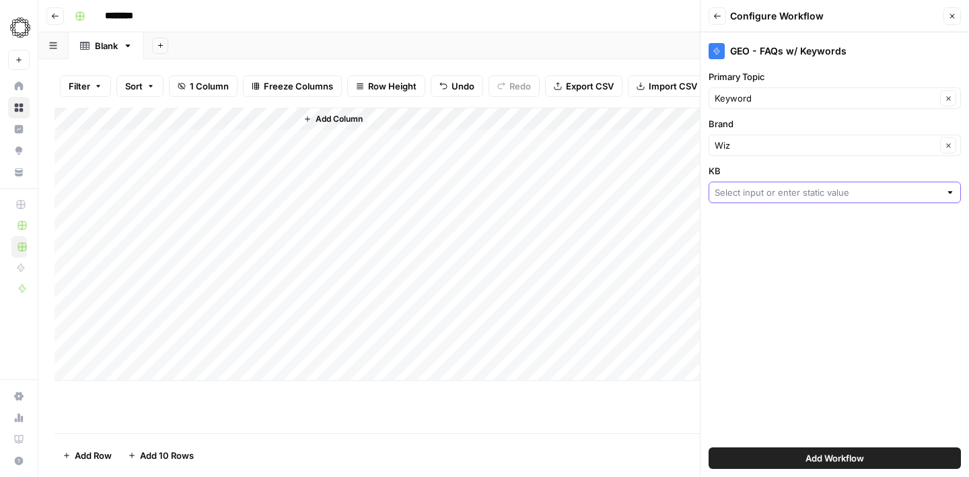
click at [792, 195] on input "KB" at bounding box center [828, 192] width 226 height 13
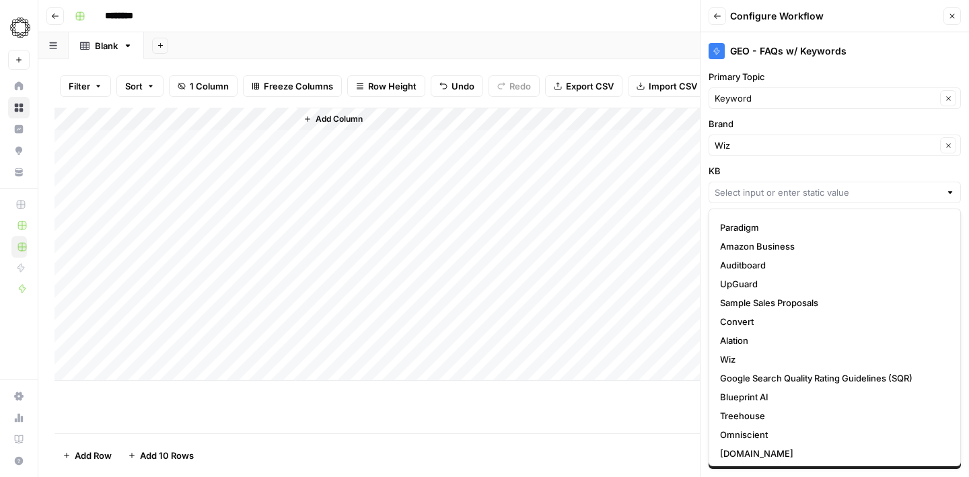
scroll to position [147, 0]
click at [753, 358] on span "Wiz" at bounding box center [832, 359] width 224 height 13
type input "Wiz"
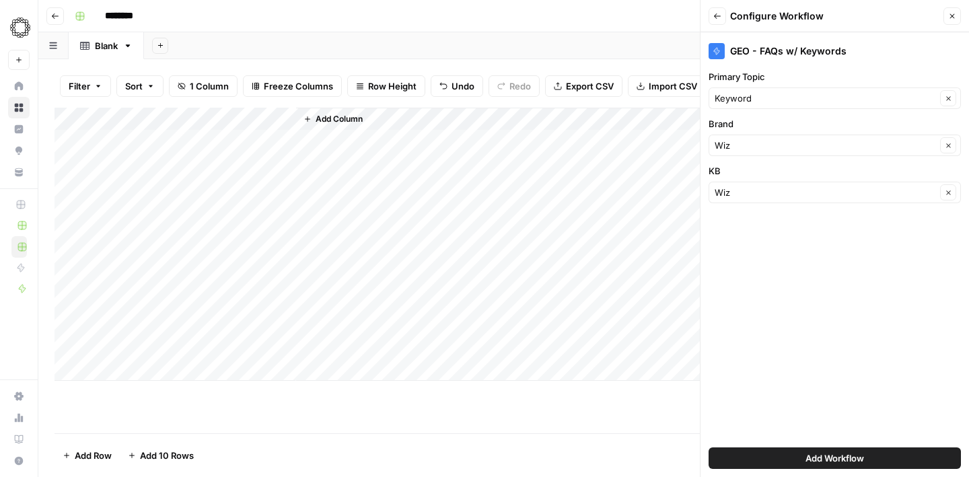
click at [828, 457] on span "Add Workflow" at bounding box center [835, 458] width 59 height 13
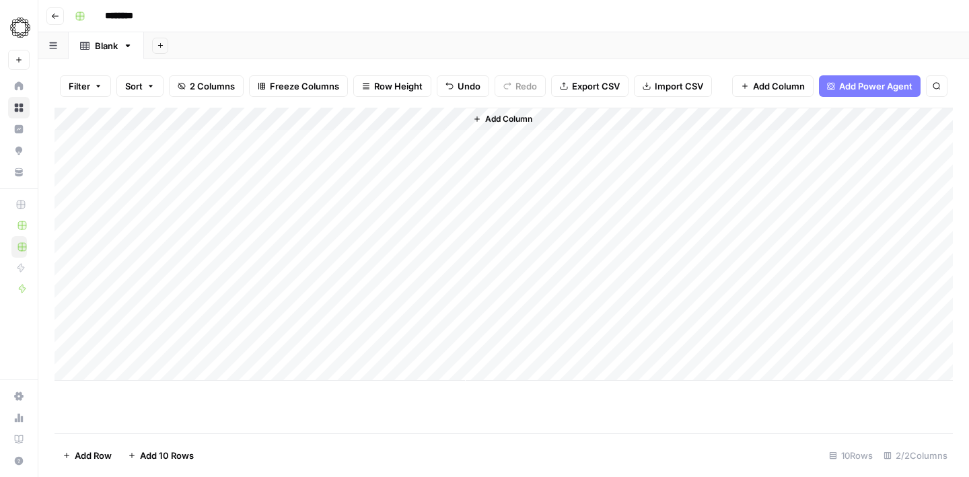
click at [456, 396] on div "Add Column" at bounding box center [504, 271] width 899 height 326
click at [457, 120] on div "Add Column" at bounding box center [504, 244] width 899 height 273
click at [482, 149] on span "All Rows" at bounding box center [501, 149] width 85 height 13
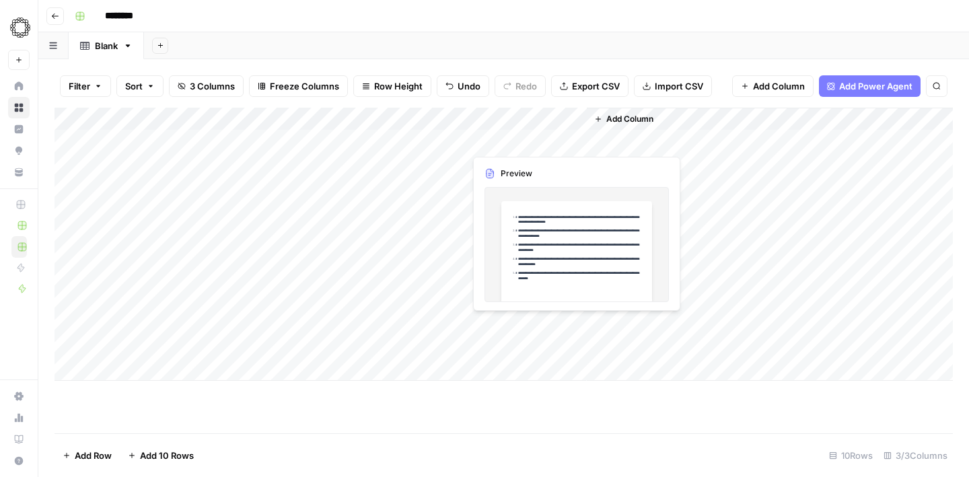
click at [522, 142] on div "Add Column" at bounding box center [504, 244] width 899 height 273
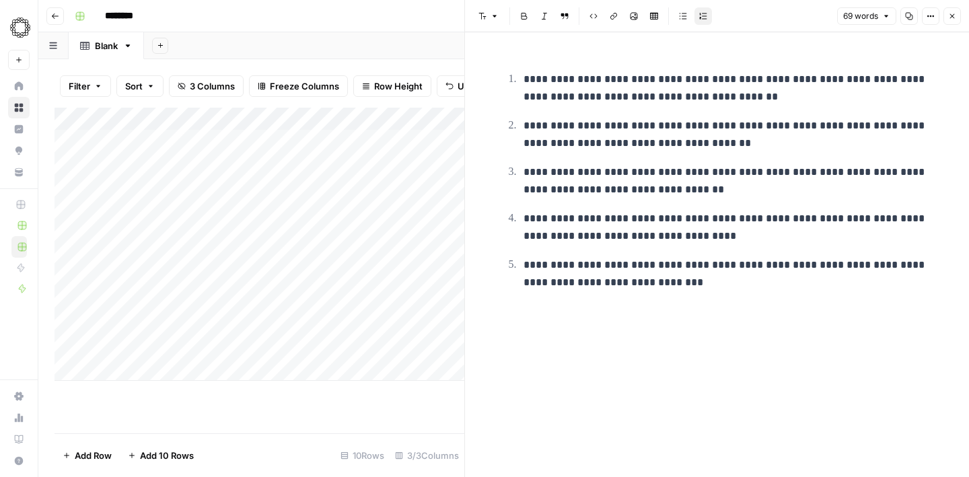
click at [953, 20] on icon "button" at bounding box center [953, 16] width 8 height 8
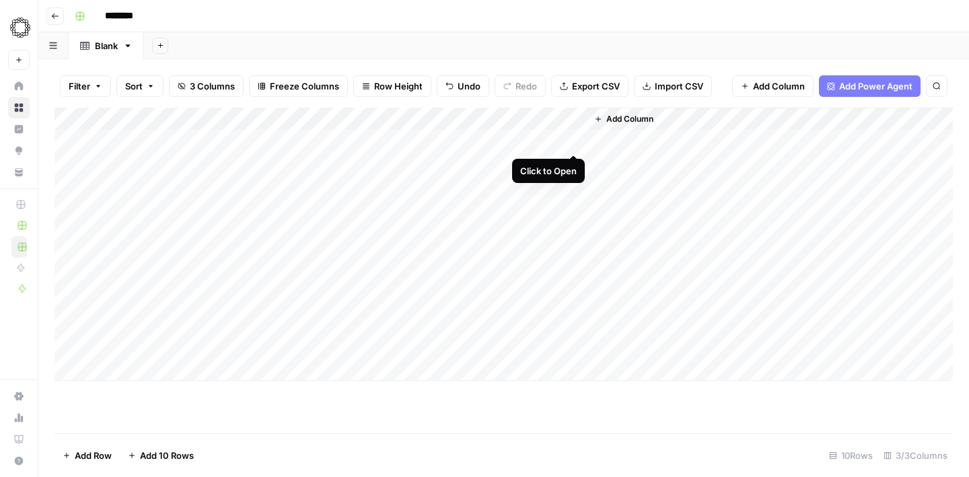
click at [570, 141] on div "Add Column" at bounding box center [504, 244] width 899 height 273
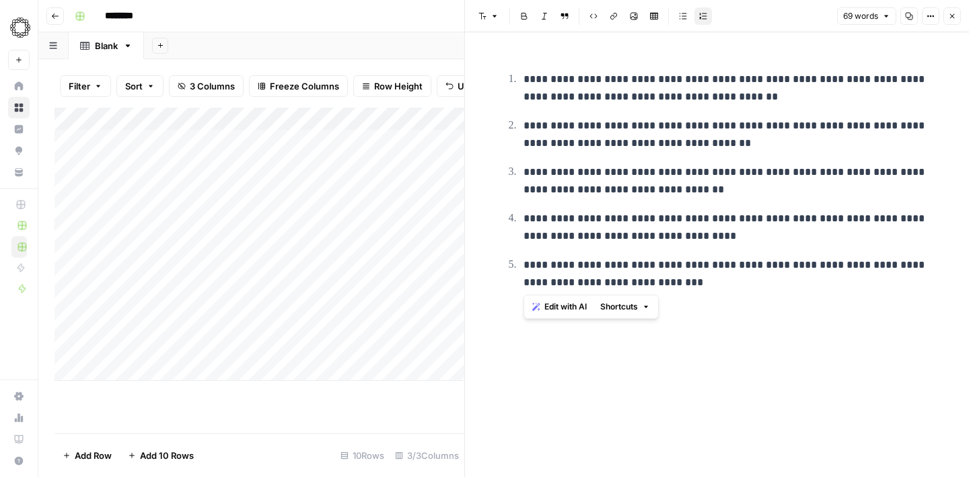
drag, startPoint x: 722, startPoint y: 287, endPoint x: 501, endPoint y: 84, distance: 299.7
click at [501, 84] on div "**********" at bounding box center [717, 178] width 447 height 248
copy ol "**********"
click at [957, 18] on button "Close" at bounding box center [953, 16] width 18 height 18
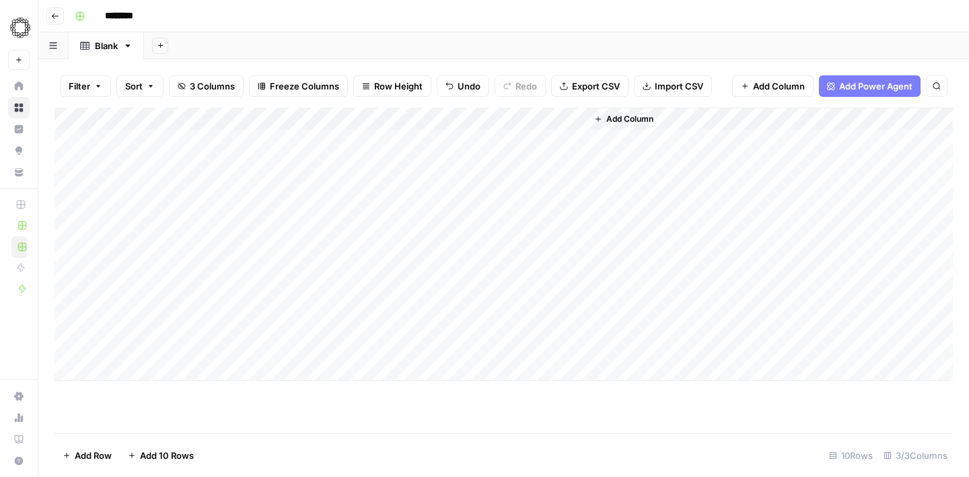
click at [559, 165] on div "Add Column" at bounding box center [504, 244] width 899 height 273
click at [571, 165] on div "Add Column" at bounding box center [504, 244] width 899 height 273
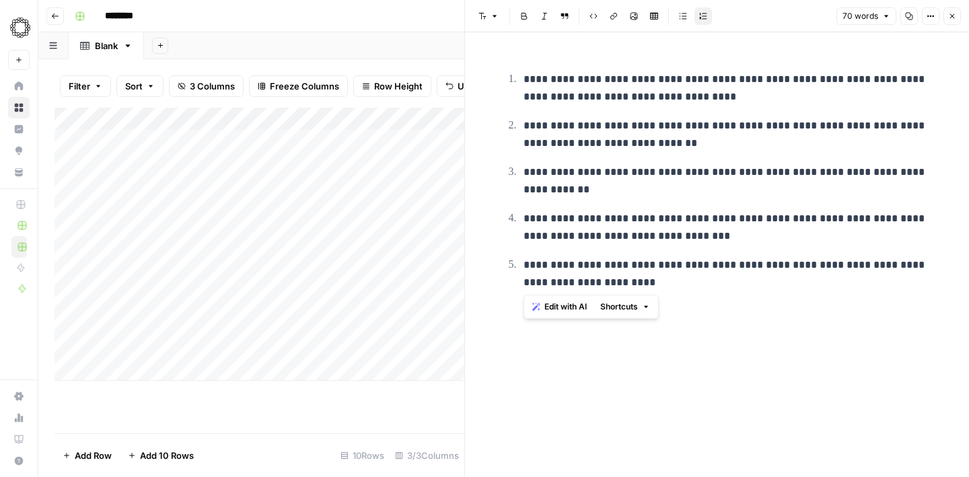
drag, startPoint x: 650, startPoint y: 280, endPoint x: 514, endPoint y: 86, distance: 237.2
click at [514, 86] on ol "**********" at bounding box center [717, 180] width 431 height 221
copy ol "**********"
click at [953, 15] on icon "button" at bounding box center [953, 16] width 5 height 5
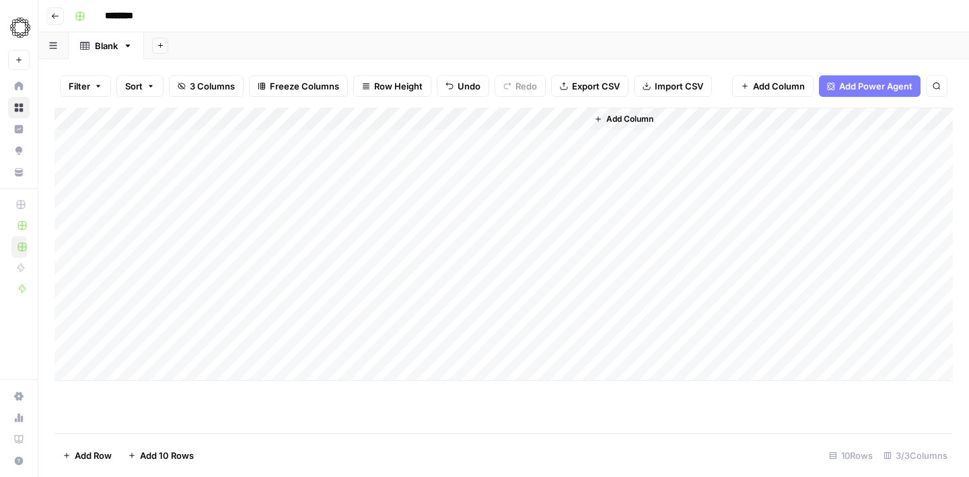
click at [538, 189] on div "Add Column" at bounding box center [504, 244] width 899 height 273
click at [538, 189] on div at bounding box center [526, 186] width 123 height 25
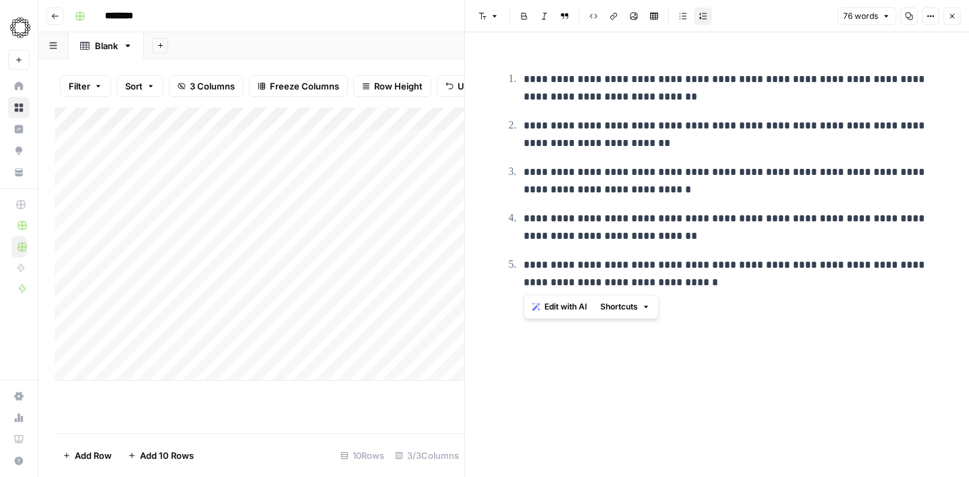
drag, startPoint x: 715, startPoint y: 292, endPoint x: 520, endPoint y: 81, distance: 287.3
click at [520, 81] on div "**********" at bounding box center [717, 178] width 447 height 248
copy ol "**********"
click at [954, 18] on icon "button" at bounding box center [953, 16] width 8 height 8
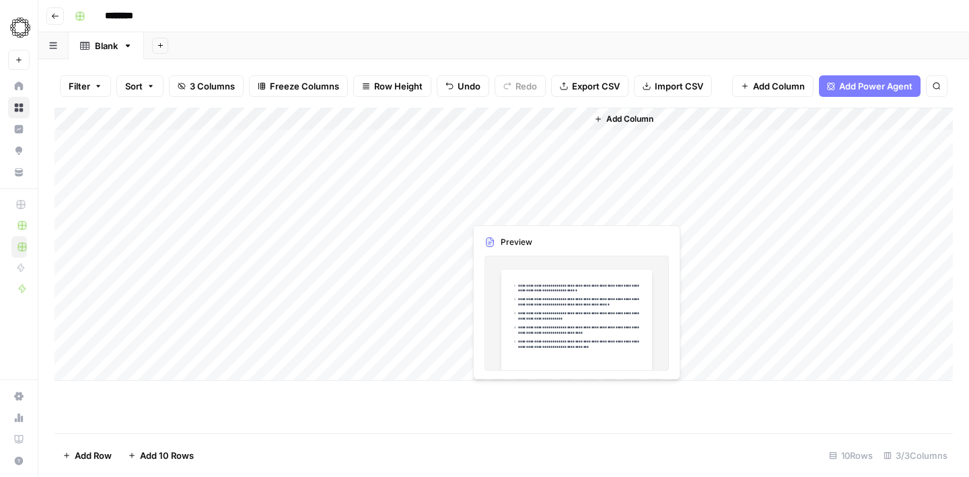
click at [502, 210] on div "Add Column" at bounding box center [504, 244] width 899 height 273
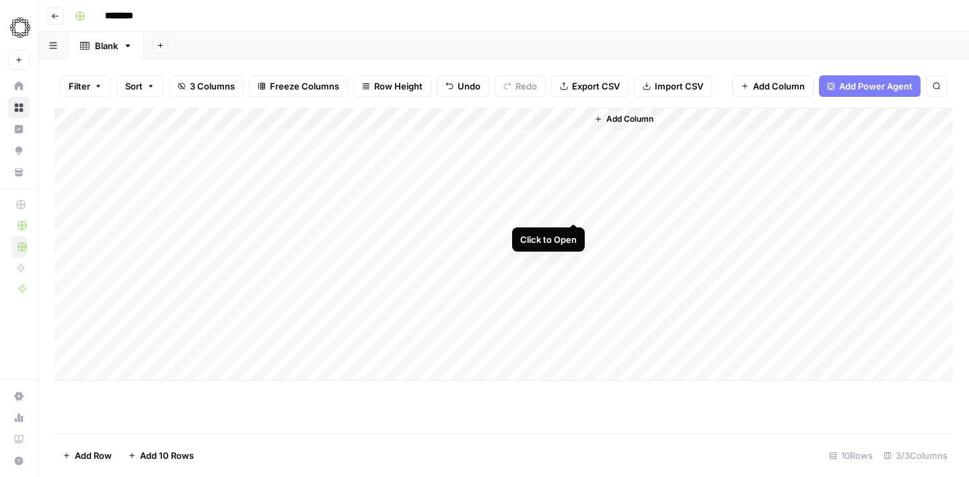
click at [574, 211] on div "Add Column" at bounding box center [504, 244] width 899 height 273
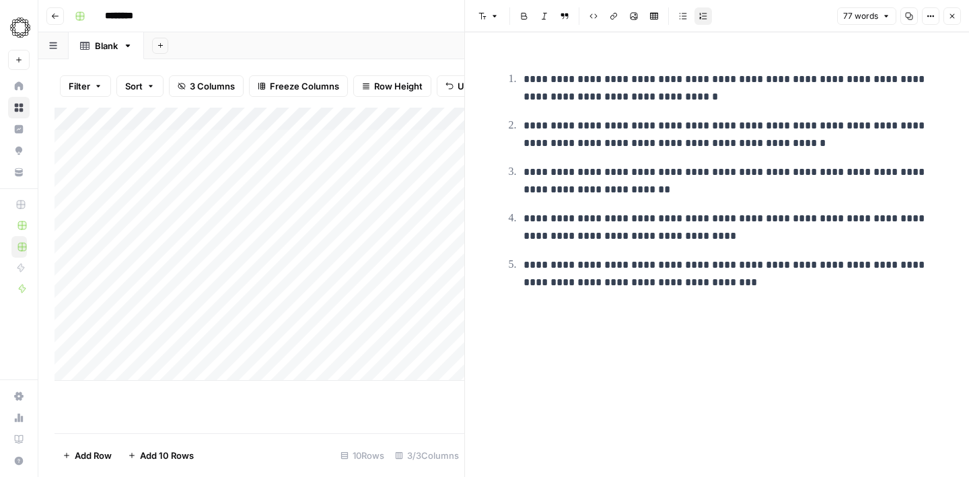
click at [705, 242] on p "**********" at bounding box center [728, 227] width 409 height 35
drag, startPoint x: 771, startPoint y: 277, endPoint x: 502, endPoint y: 10, distance: 379.4
click at [502, 10] on div "**********" at bounding box center [717, 238] width 505 height 477
copy ol "**********"
click at [959, 12] on button "Close" at bounding box center [953, 16] width 18 height 18
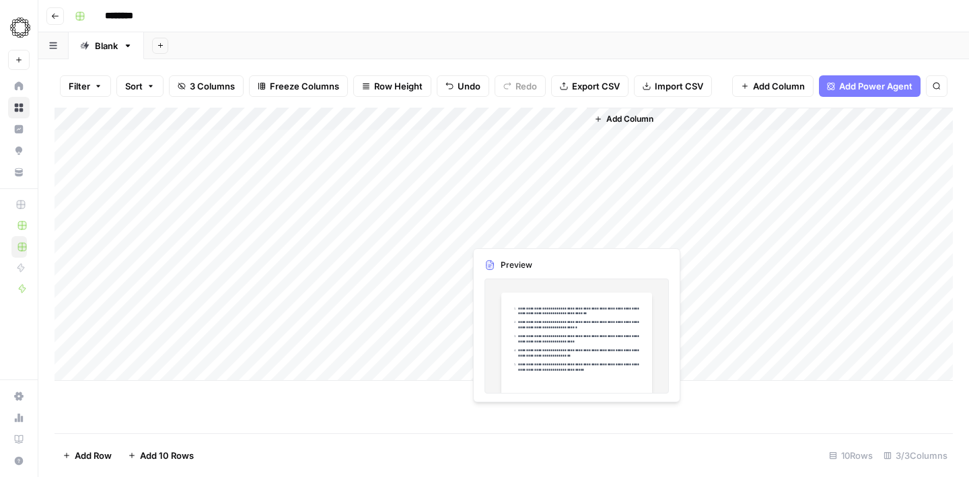
click at [533, 232] on div "Add Column" at bounding box center [504, 244] width 899 height 273
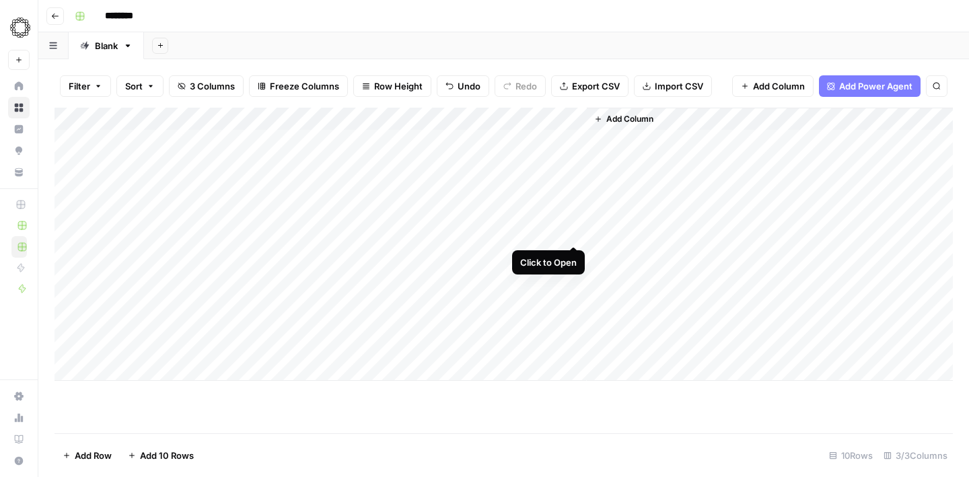
click at [575, 234] on div "Add Column" at bounding box center [504, 244] width 899 height 273
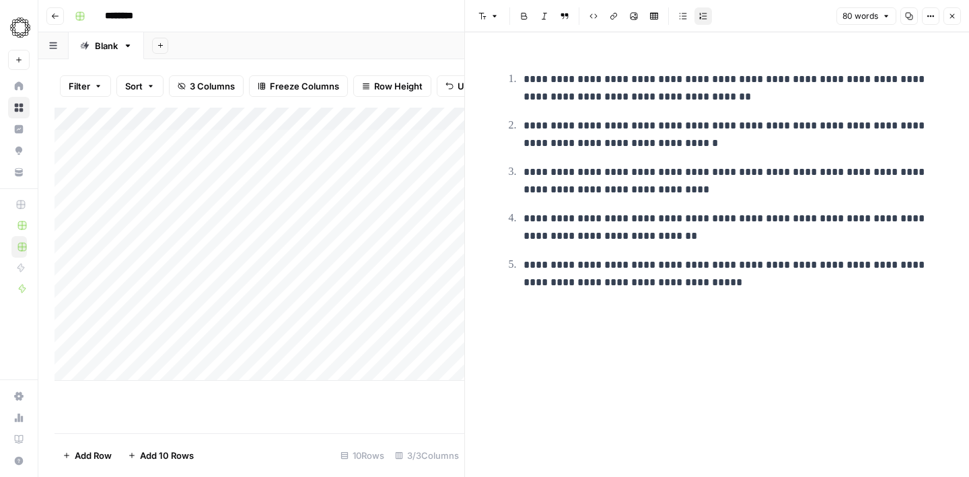
click at [683, 234] on p "**********" at bounding box center [728, 227] width 409 height 35
drag, startPoint x: 755, startPoint y: 296, endPoint x: 485, endPoint y: 14, distance: 390.4
click at [485, 14] on div "**********" at bounding box center [717, 238] width 505 height 477
copy ol "**********"
click at [955, 18] on icon "button" at bounding box center [953, 16] width 8 height 8
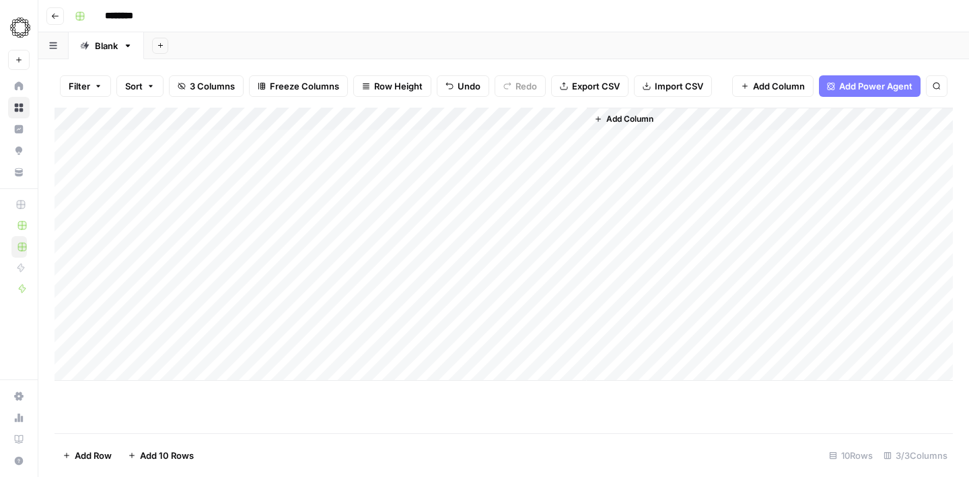
click at [638, 193] on div "Add Column" at bounding box center [770, 244] width 366 height 273
click at [558, 248] on div "Add Column" at bounding box center [504, 244] width 899 height 273
click at [575, 255] on div "Add Column" at bounding box center [504, 244] width 899 height 273
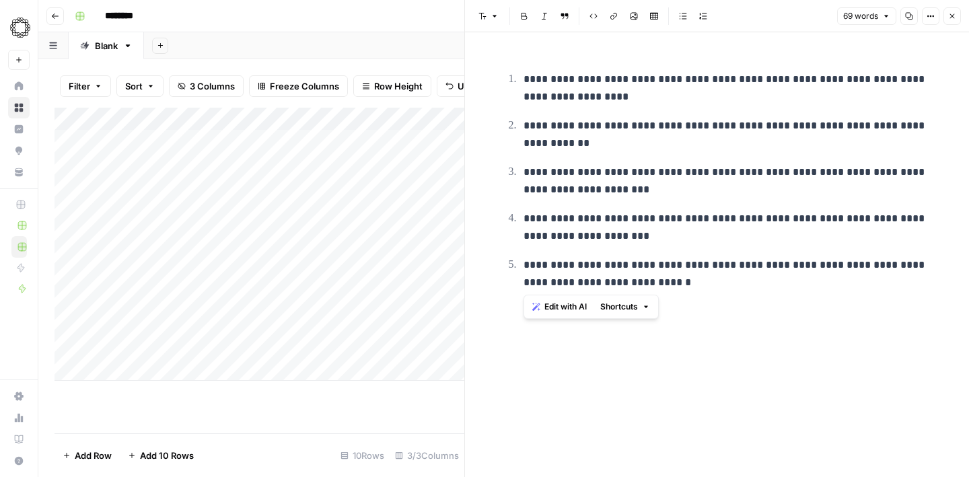
drag, startPoint x: 701, startPoint y: 287, endPoint x: 520, endPoint y: 83, distance: 272.8
click at [520, 83] on ol "**********" at bounding box center [717, 180] width 431 height 221
copy ol "**********"
click at [959, 18] on button "Close" at bounding box center [953, 16] width 18 height 18
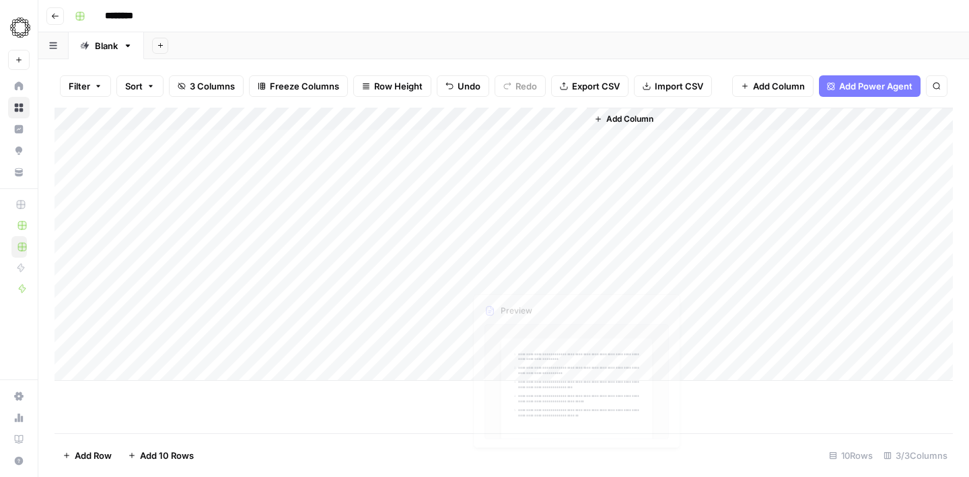
click at [551, 282] on div "Add Column" at bounding box center [504, 244] width 899 height 273
click at [576, 279] on div "Add Column" at bounding box center [504, 244] width 899 height 273
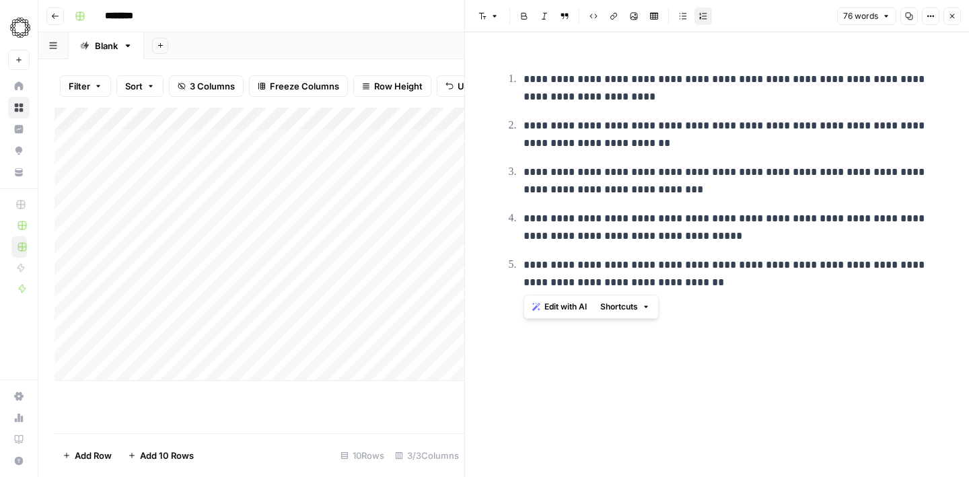
drag, startPoint x: 724, startPoint y: 294, endPoint x: 512, endPoint y: 81, distance: 300.4
click at [512, 81] on div "**********" at bounding box center [717, 178] width 447 height 248
copy ol "**********"
click at [954, 15] on icon "button" at bounding box center [953, 16] width 8 height 8
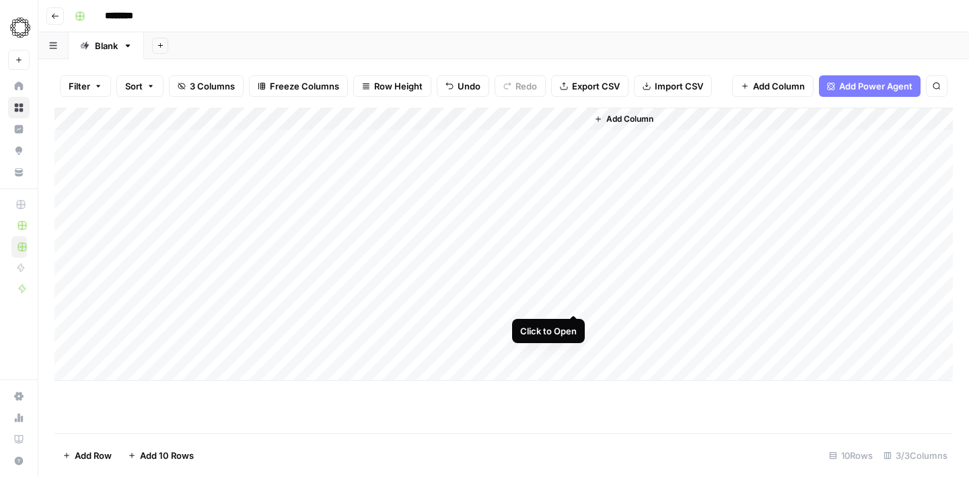
click at [572, 305] on div "Add Column" at bounding box center [504, 244] width 899 height 273
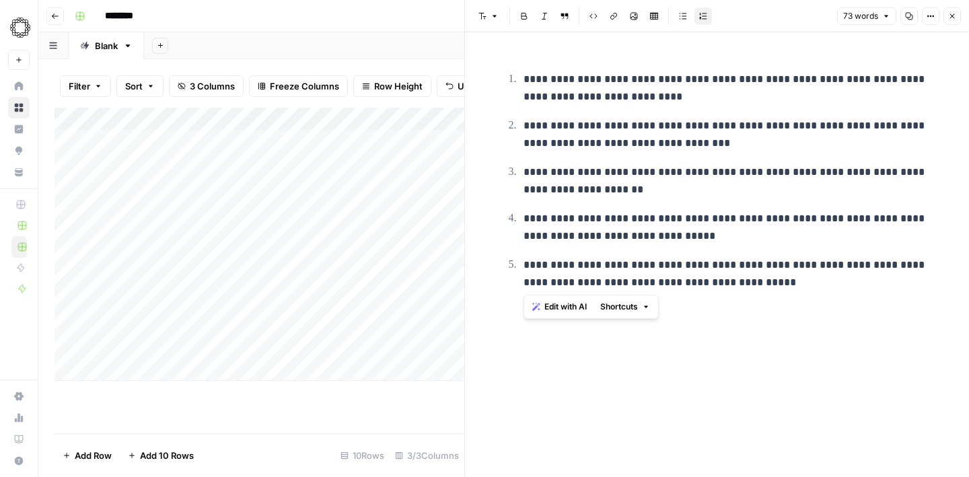
drag, startPoint x: 787, startPoint y: 289, endPoint x: 502, endPoint y: 83, distance: 351.5
click at [502, 83] on ol "**********" at bounding box center [717, 180] width 431 height 221
copy ol "**********"
click at [956, 18] on icon "button" at bounding box center [953, 16] width 8 height 8
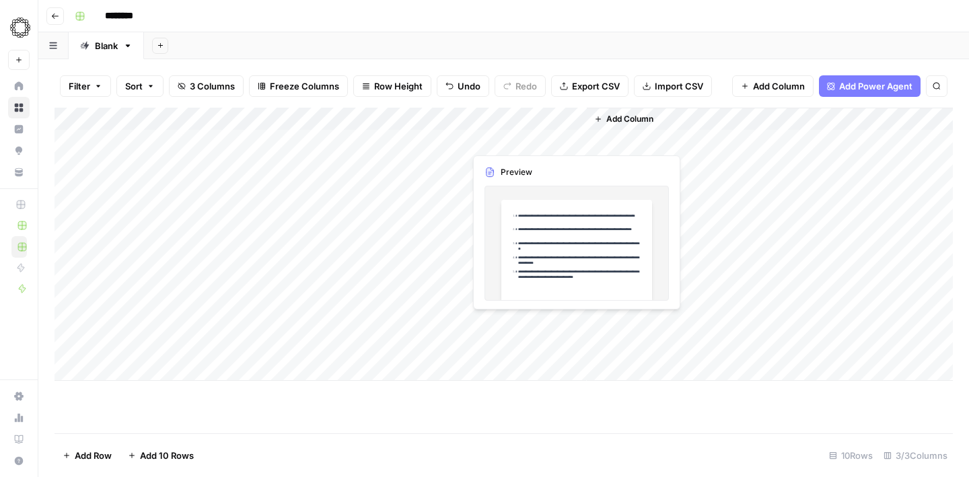
click at [541, 327] on div "Add Column" at bounding box center [504, 244] width 899 height 273
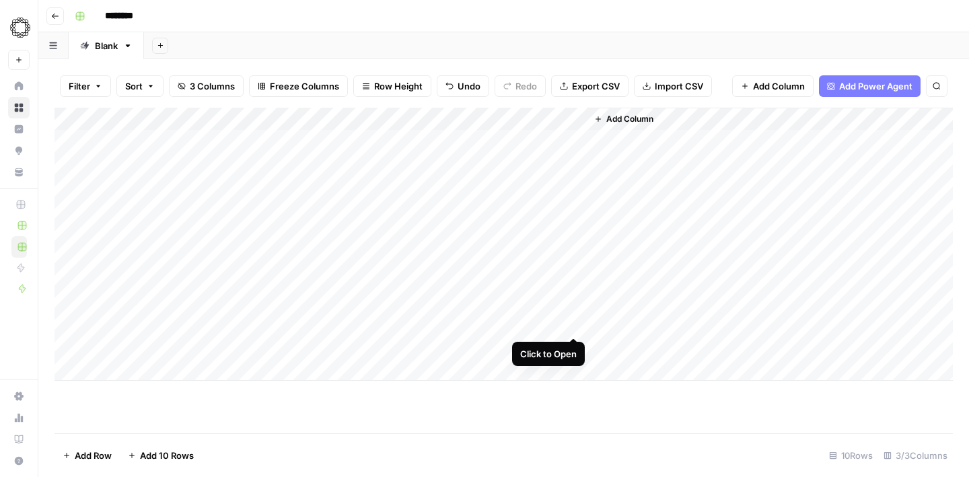
click at [572, 325] on div "Add Column" at bounding box center [504, 244] width 899 height 273
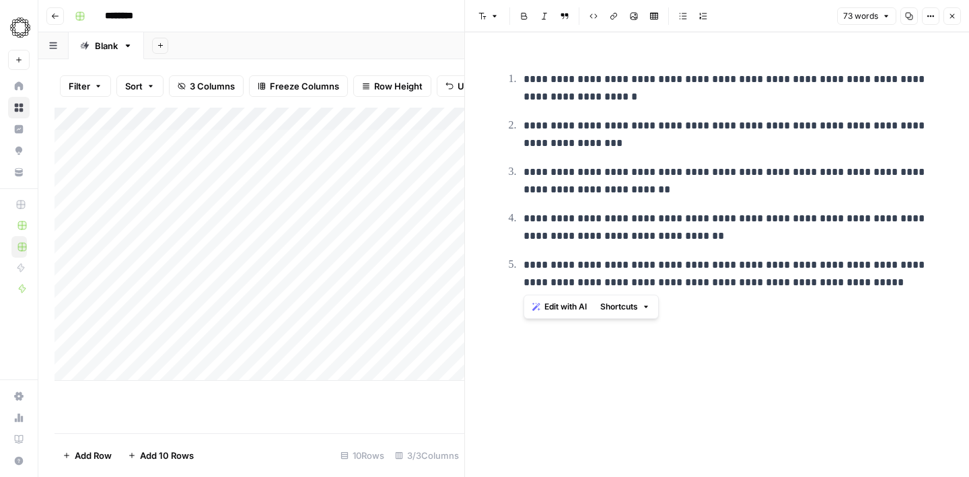
drag, startPoint x: 863, startPoint y: 287, endPoint x: 519, endPoint y: 87, distance: 397.9
click at [519, 87] on ol "**********" at bounding box center [717, 180] width 431 height 221
copy ol "**********"
click at [953, 19] on icon "button" at bounding box center [953, 16] width 8 height 8
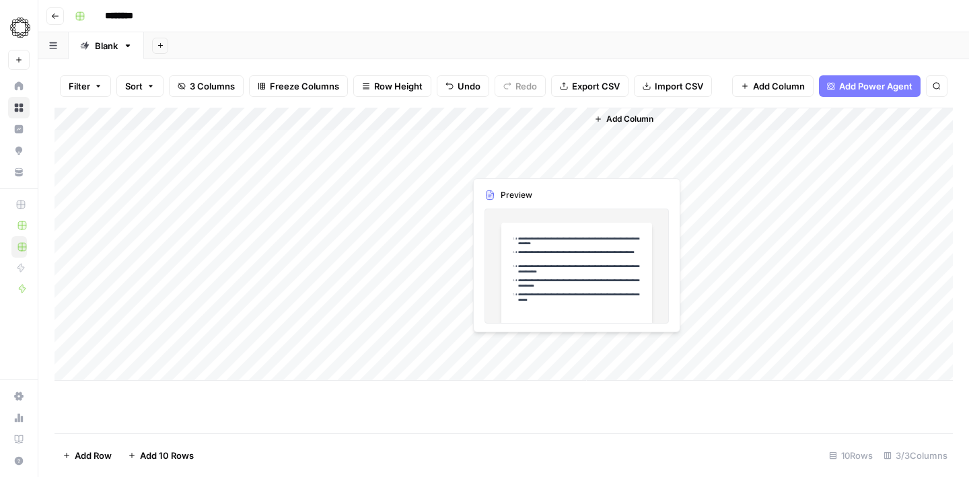
click at [551, 344] on div "Add Column" at bounding box center [504, 244] width 899 height 273
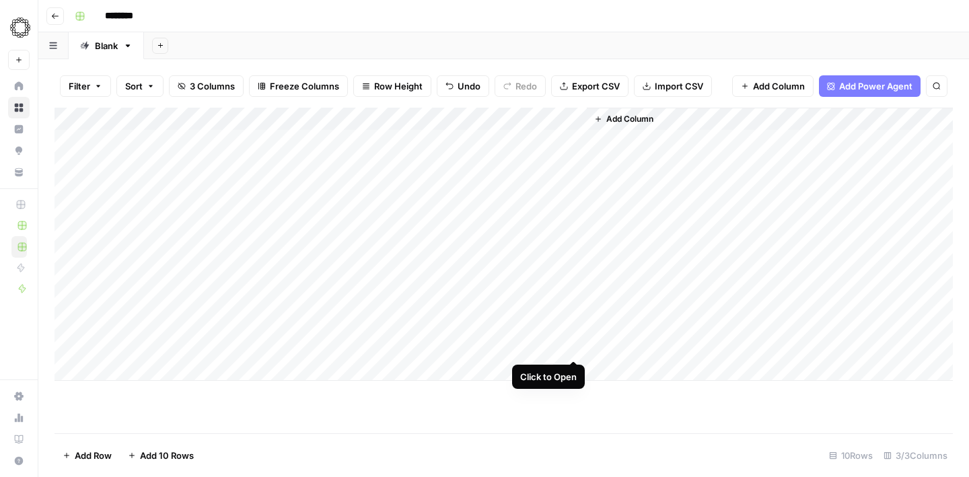
click at [570, 349] on div "Add Column" at bounding box center [504, 244] width 899 height 273
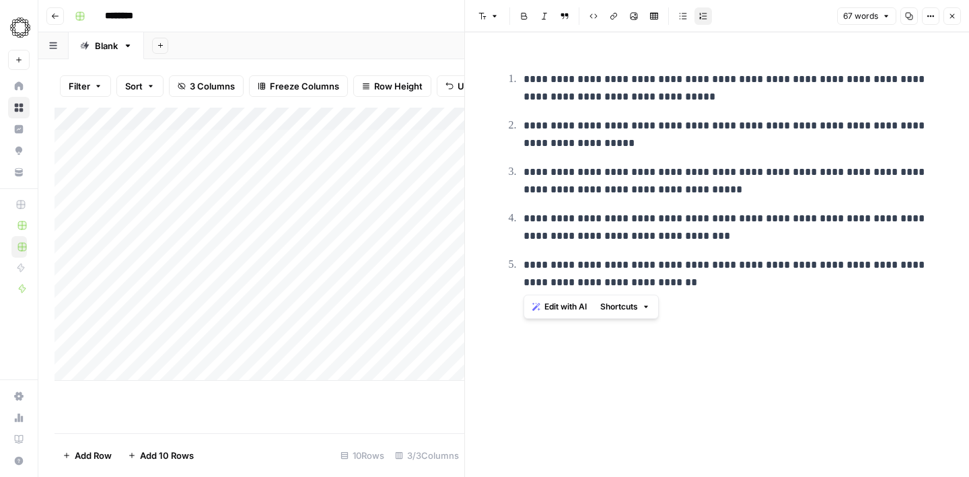
drag, startPoint x: 710, startPoint y: 291, endPoint x: 547, endPoint y: 48, distance: 292.6
click at [547, 48] on div "**********" at bounding box center [717, 254] width 447 height 445
copy ol "**********"
click at [959, 19] on button "Close" at bounding box center [953, 16] width 18 height 18
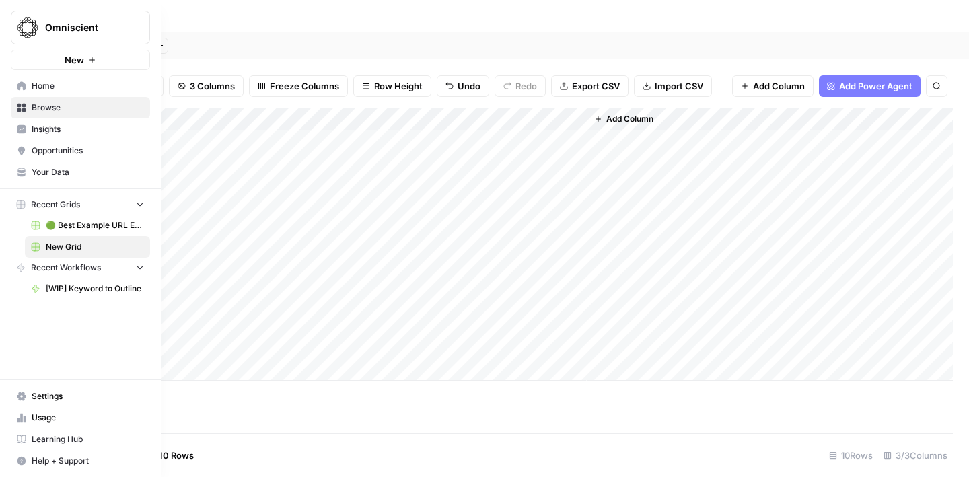
click at [41, 112] on span "Browse" at bounding box center [88, 108] width 112 height 12
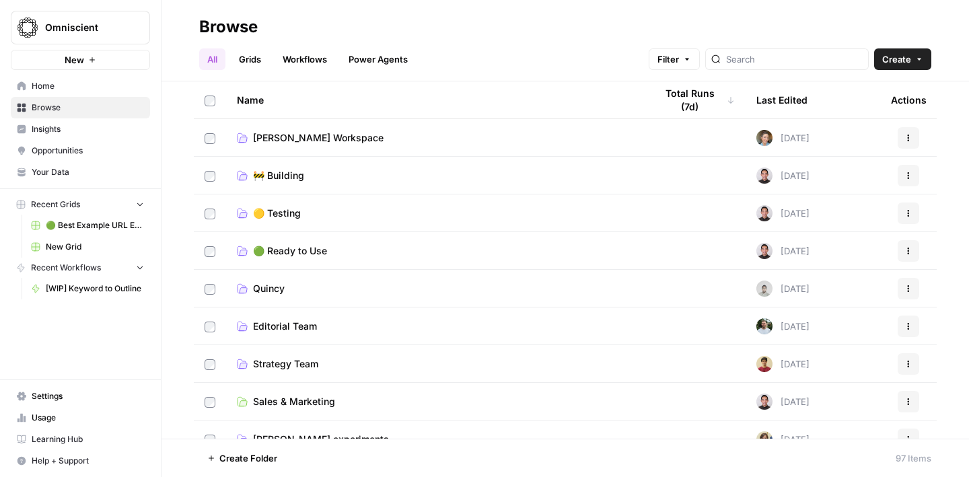
click at [436, 139] on link "[PERSON_NAME] Workspace" at bounding box center [435, 137] width 397 height 13
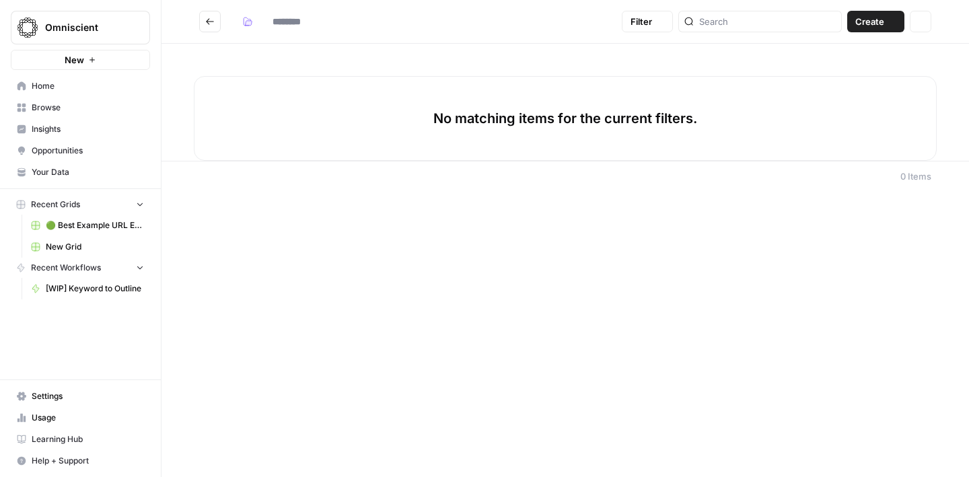
type input "**********"
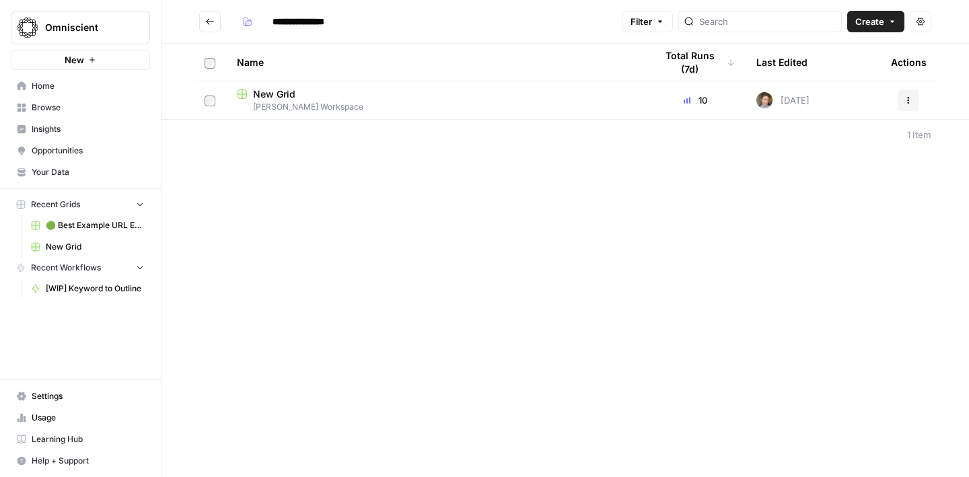
click at [261, 96] on span "New Grid" at bounding box center [274, 94] width 42 height 13
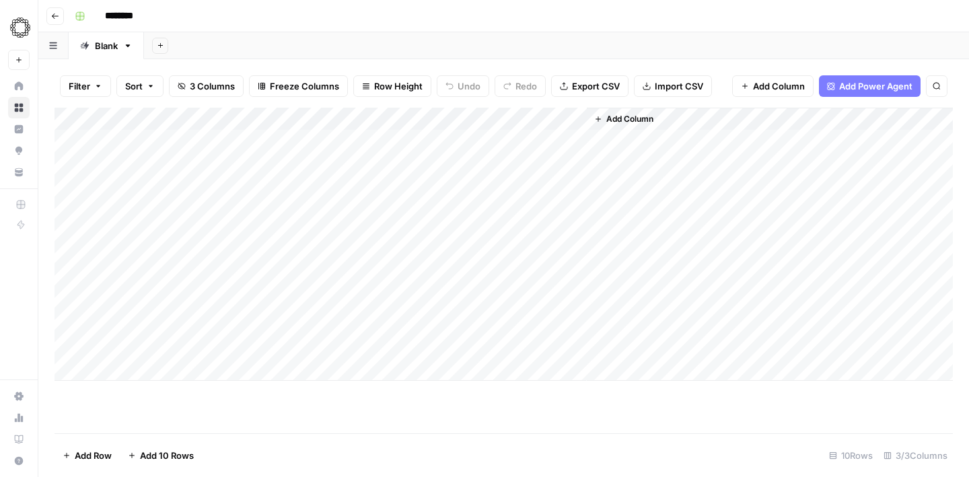
click at [133, 13] on input "********" at bounding box center [136, 16] width 75 height 22
drag, startPoint x: 157, startPoint y: 16, endPoint x: 68, endPoint y: 16, distance: 88.9
click at [68, 16] on header "Go back ********" at bounding box center [503, 16] width 931 height 32
type input "**********"
click at [378, 53] on div "Add Sheet" at bounding box center [556, 45] width 825 height 27
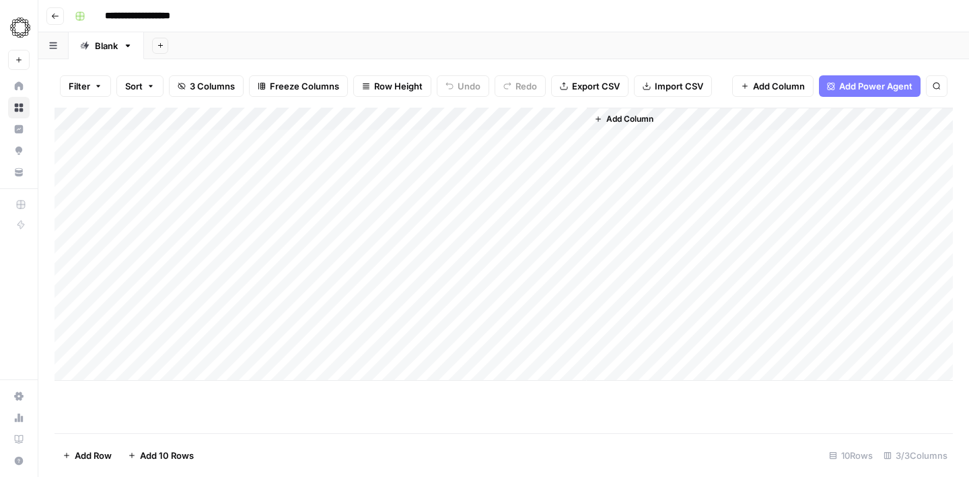
click at [55, 15] on icon "button" at bounding box center [55, 15] width 7 height 5
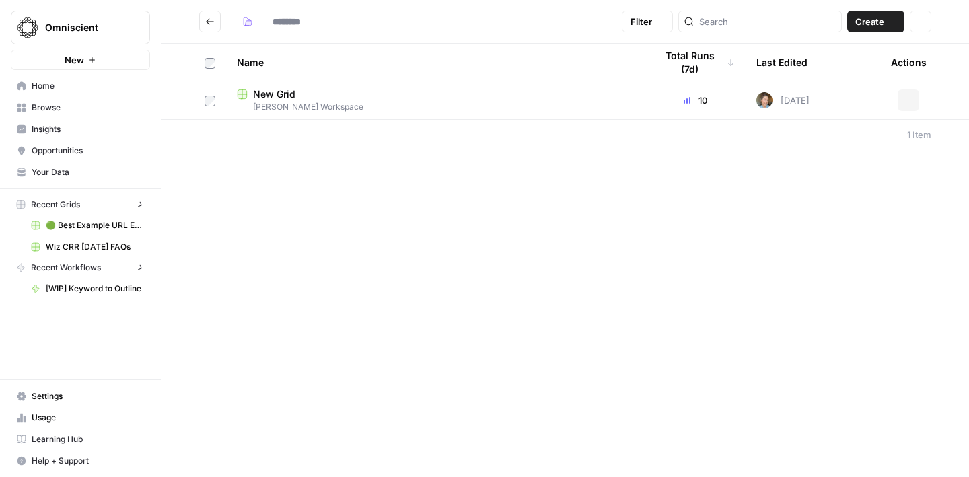
type input "**********"
